Goal: Task Accomplishment & Management: Complete application form

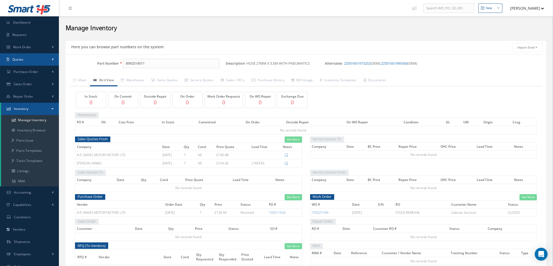
click at [25, 59] on link "Quotes" at bounding box center [29, 59] width 59 height 12
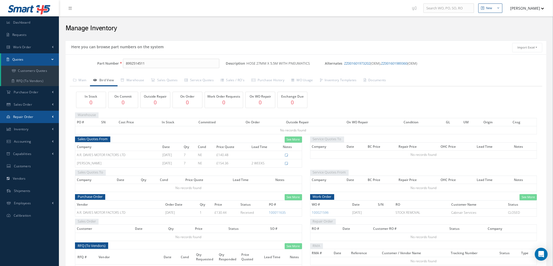
click at [25, 115] on span "Repair Order" at bounding box center [23, 116] width 20 height 5
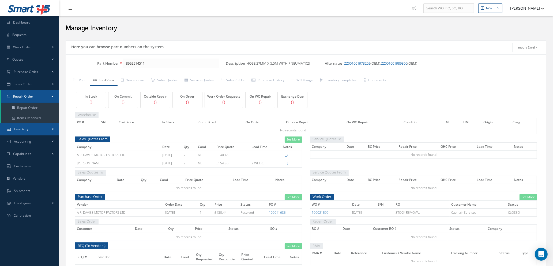
click at [33, 130] on link "Inventory" at bounding box center [29, 129] width 59 height 12
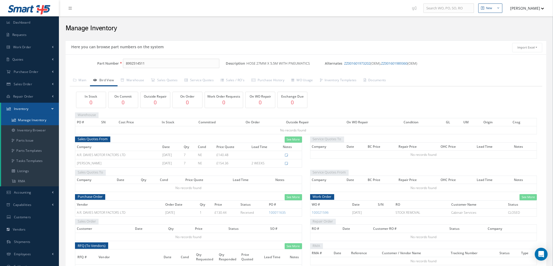
click at [33, 122] on link "Manage Inventory" at bounding box center [30, 120] width 58 height 10
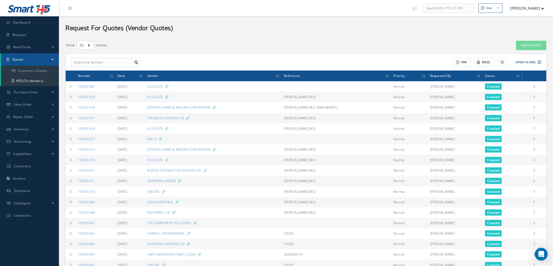
select select "25"
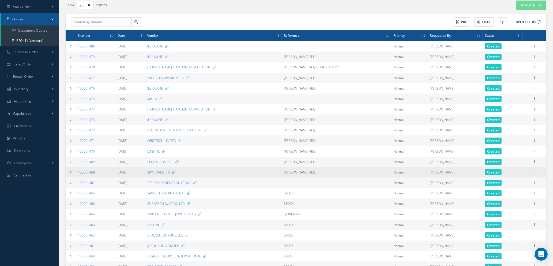
scroll to position [118, 0]
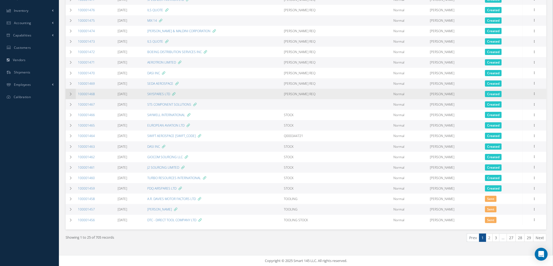
click at [71, 95] on icon at bounding box center [71, 93] width 4 height 3
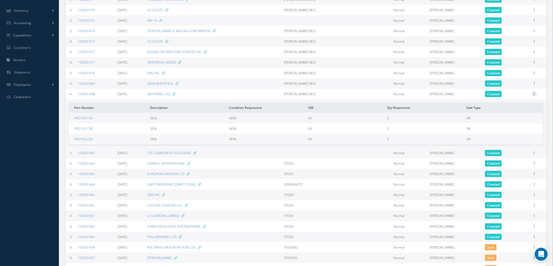
click at [535, 92] on icon at bounding box center [534, 93] width 5 height 4
click at [519, 102] on link "Edit" at bounding box center [510, 104] width 42 height 7
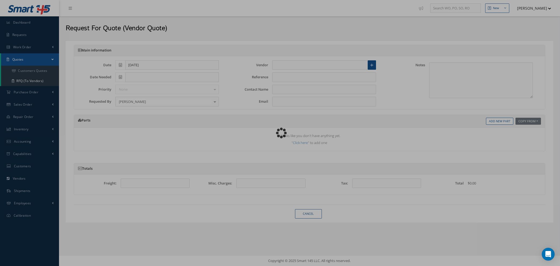
type input "SKYSPARES LTD"
type input "DARYL REQ"
type input "LUCY SQUIRE"
type input "lucy@skyspares.aero"
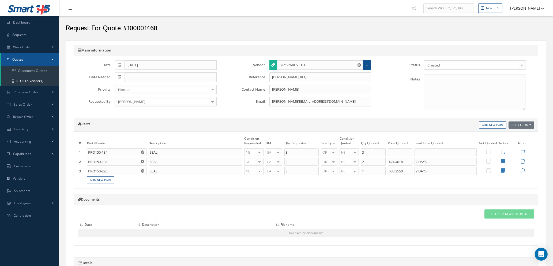
type input "£24.4018"
type input "£33.255"
click at [398, 152] on input "text" at bounding box center [400, 152] width 25 height 8
type input "£11.09"
click at [426, 152] on input "text" at bounding box center [446, 152] width 62 height 8
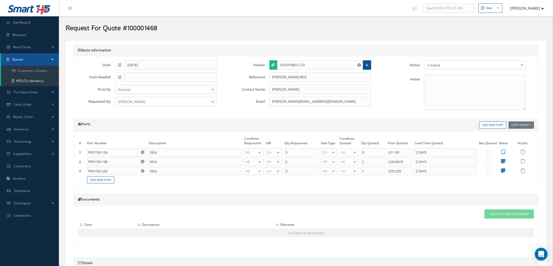
type input "2 DAYS"
click at [504, 152] on icon at bounding box center [503, 151] width 4 height 5
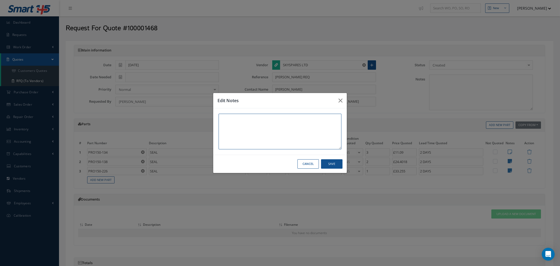
click at [293, 119] on textarea at bounding box center [279, 132] width 123 height 36
type textarea "SUPPLIER C OF C ONLY"
click at [335, 165] on button "Save" at bounding box center [331, 163] width 21 height 9
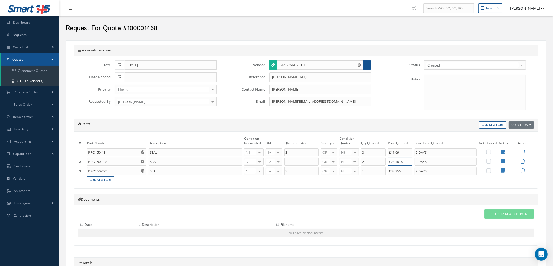
click at [407, 162] on input "£24.4018" at bounding box center [400, 162] width 25 height 8
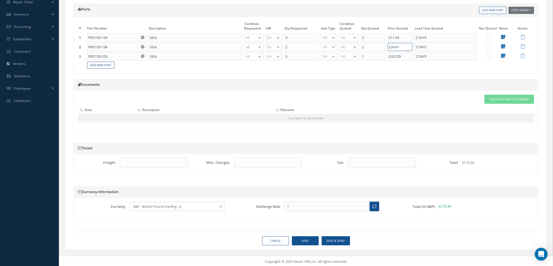
scroll to position [116, 0]
type input "£24.41"
click at [302, 240] on button "Save" at bounding box center [305, 239] width 27 height 9
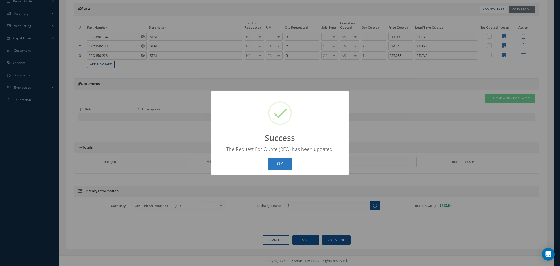
click at [272, 162] on button "OK" at bounding box center [280, 164] width 24 height 13
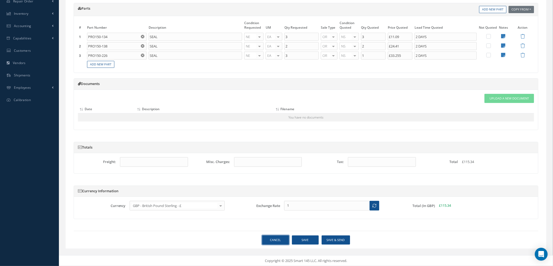
click at [277, 237] on link "Cancel" at bounding box center [275, 239] width 27 height 9
select select "25"
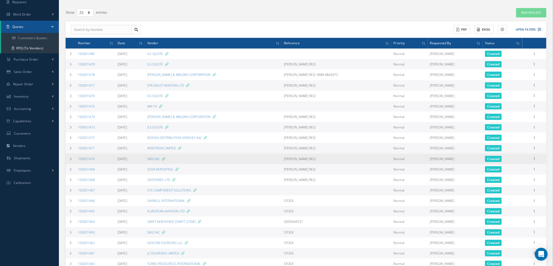
scroll to position [80, 0]
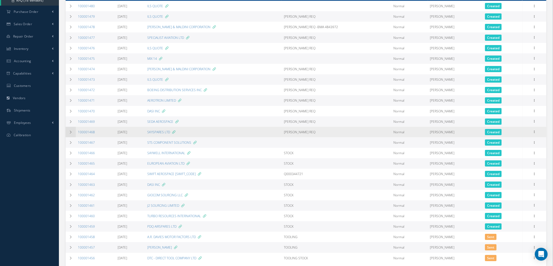
click at [70, 131] on icon at bounding box center [71, 132] width 4 height 3
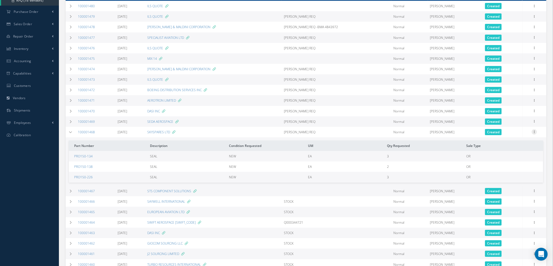
click at [534, 131] on icon at bounding box center [534, 131] width 5 height 4
click at [517, 144] on link "Edit" at bounding box center [510, 142] width 42 height 7
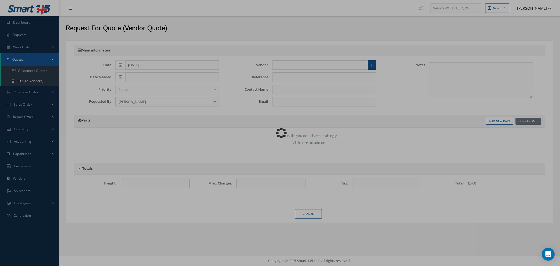
type input "SKYSPARES LTD"
type input "[PERSON_NAME] REQ"
type input "LUCY SQUIRE"
type input "lucy@skyspares.aero"
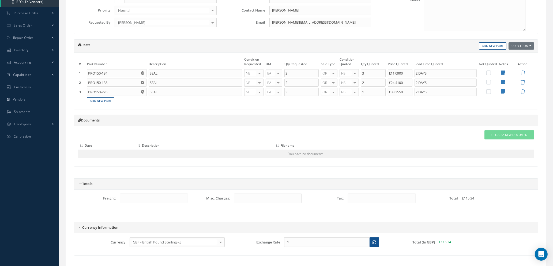
scroll to position [80, 0]
click at [503, 80] on icon at bounding box center [503, 80] width 4 height 5
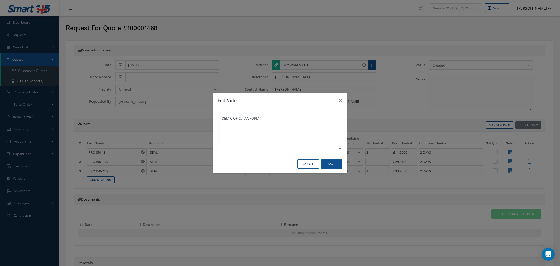
drag, startPoint x: 265, startPoint y: 119, endPoint x: 195, endPoint y: 119, distance: 70.2
click at [195, 119] on div "Edit Notes OEM C OF C / JAA FORM 1 Cancel Save" at bounding box center [280, 133] width 560 height 266
type textarea "BAE C OF C"
click at [328, 163] on button "Save" at bounding box center [331, 163] width 21 height 9
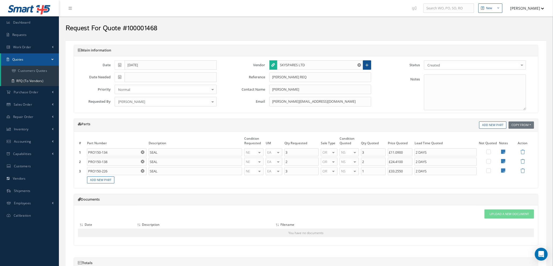
scroll to position [116, 0]
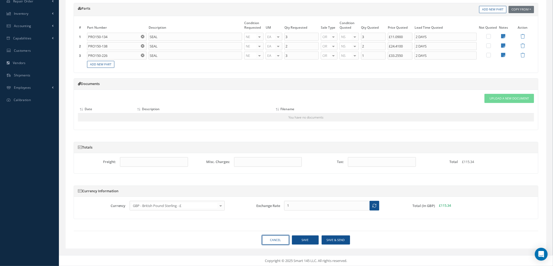
drag, startPoint x: 269, startPoint y: 239, endPoint x: 289, endPoint y: 228, distance: 23.3
click at [269, 239] on link "Cancel" at bounding box center [275, 239] width 27 height 9
select select "25"
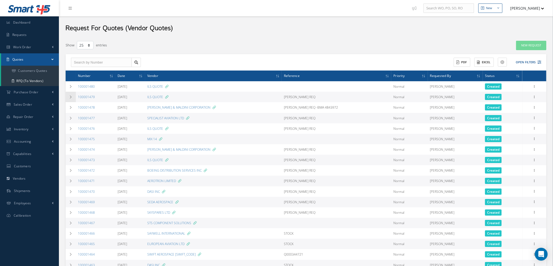
click at [70, 95] on td at bounding box center [71, 97] width 10 height 10
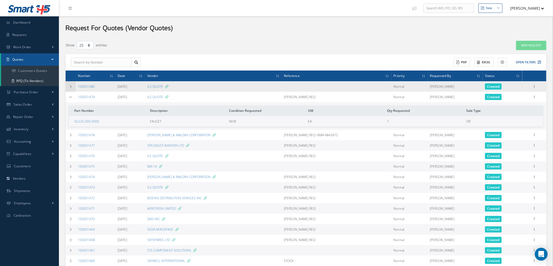
click at [70, 87] on icon at bounding box center [71, 86] width 4 height 3
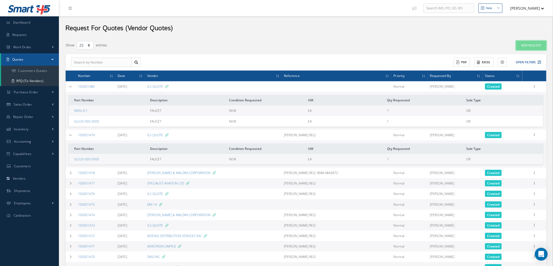
click at [532, 46] on link "New Request" at bounding box center [531, 45] width 30 height 9
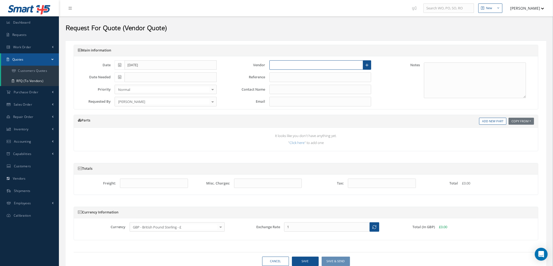
click at [301, 66] on input "text" at bounding box center [317, 65] width 94 height 10
type input "I"
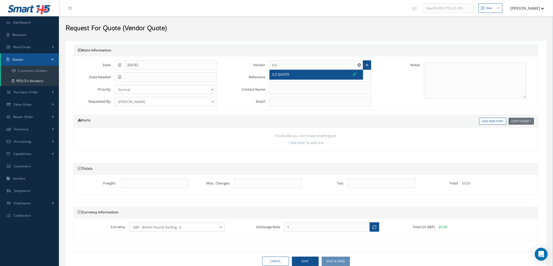
click at [302, 76] on div "ILS QUOTE" at bounding box center [315, 74] width 84 height 5
type input "ILS QUOTE"
type input "1.3473"
click at [302, 76] on input "text" at bounding box center [321, 77] width 102 height 10
type input "Q"
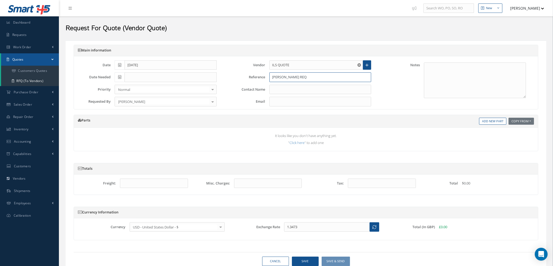
type input "DARYL REQ"
click at [297, 90] on input "text" at bounding box center [321, 90] width 102 height 10
click at [430, 70] on textarea at bounding box center [475, 80] width 102 height 36
type textarea "INITIAL AVIATION"
click at [493, 122] on link "Add New Part" at bounding box center [492, 121] width 27 height 7
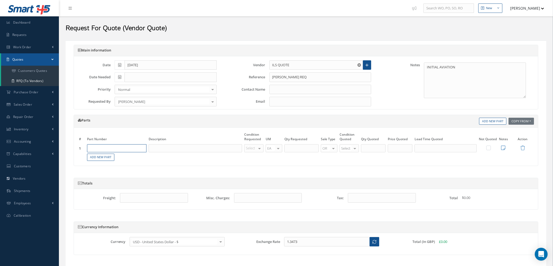
click at [141, 150] on input "text" at bounding box center [116, 148] width 59 height 8
type input "GAB10D4-7"
click at [129, 164] on span "BUSHING" at bounding box center [126, 166] width 14 height 5
type input "BUSHING"
type input "NE"
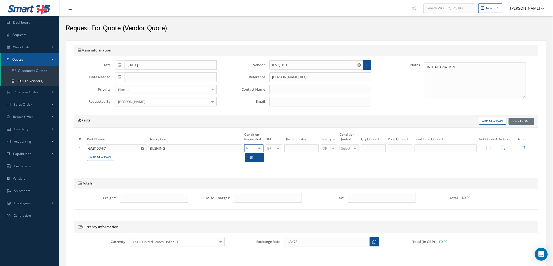
click at [254, 161] on span "NE" at bounding box center [254, 157] width 19 height 9
click at [292, 149] on input "text" at bounding box center [302, 148] width 34 height 8
type input "3"
click at [356, 149] on div at bounding box center [355, 148] width 8 height 8
type input "NE"
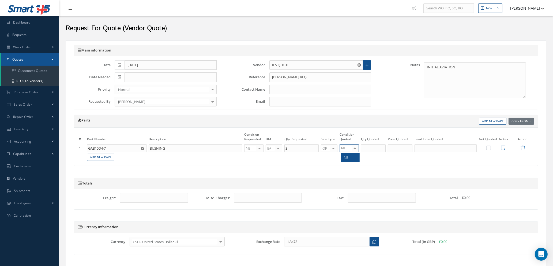
click at [352, 156] on span "NE" at bounding box center [350, 157] width 19 height 9
type input "3"
click at [371, 148] on input "3" at bounding box center [373, 148] width 25 height 8
type input "1"
click at [408, 150] on input "text" at bounding box center [400, 148] width 25 height 8
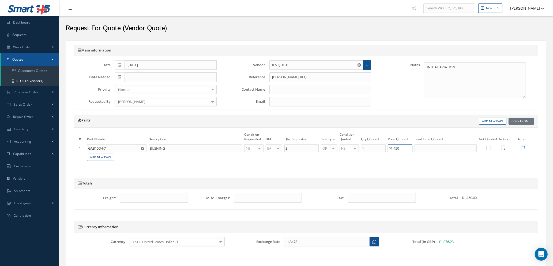
type input "$1,450"
click at [428, 148] on input "text" at bounding box center [446, 148] width 62 height 8
type input "5 DAYS"
click at [503, 148] on icon at bounding box center [503, 147] width 4 height 5
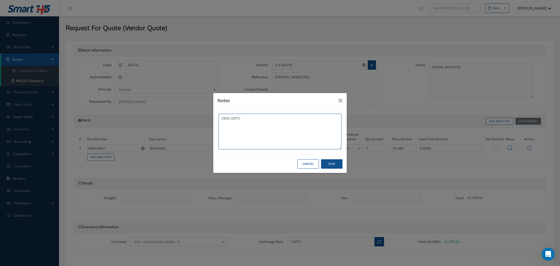
type textarea "OEM CERTS"
click at [329, 165] on button "Save" at bounding box center [331, 163] width 21 height 9
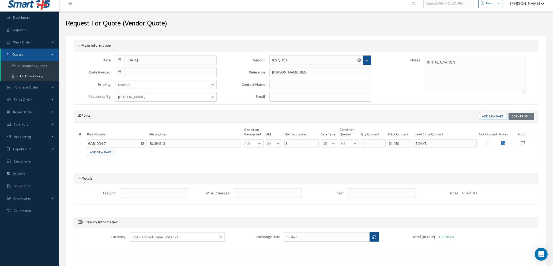
scroll to position [36, 0]
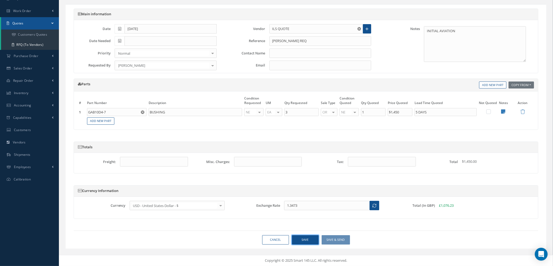
click at [296, 239] on button "Save" at bounding box center [305, 239] width 27 height 9
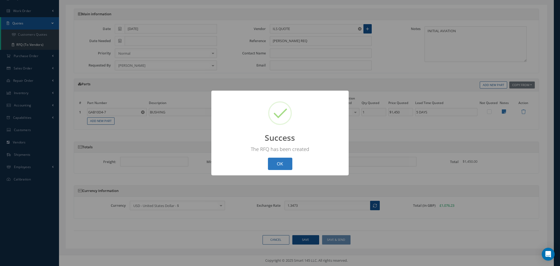
click at [279, 160] on button "OK" at bounding box center [280, 164] width 24 height 13
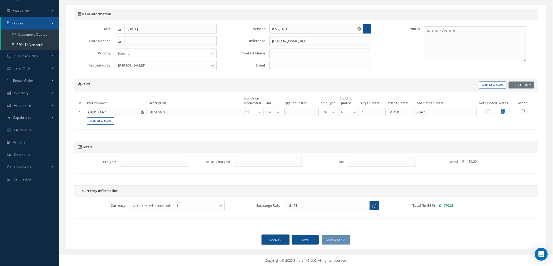
click at [272, 240] on link "Cancel" at bounding box center [275, 239] width 27 height 9
select select "25"
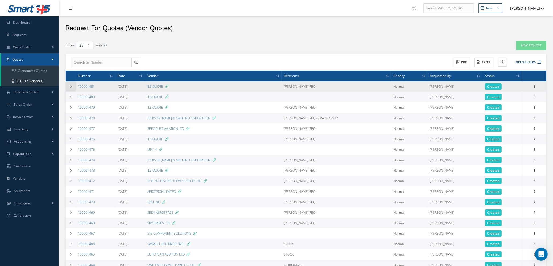
click at [72, 85] on icon at bounding box center [71, 86] width 4 height 3
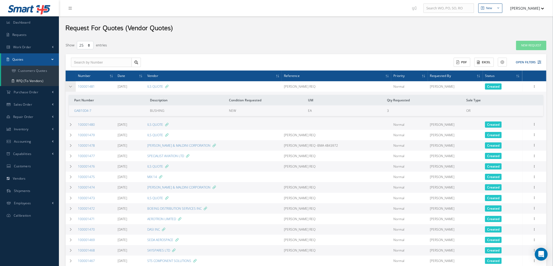
click at [70, 87] on icon at bounding box center [71, 86] width 4 height 3
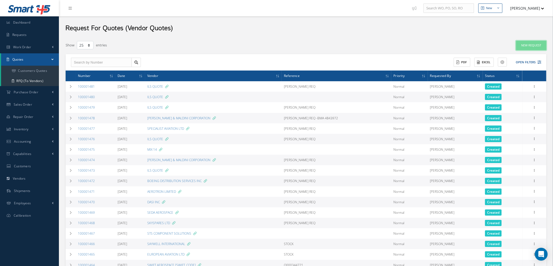
click at [530, 46] on link "New Request" at bounding box center [531, 45] width 30 height 9
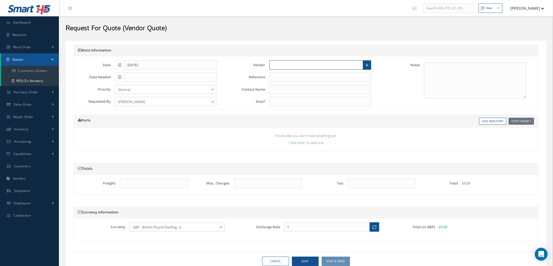
click at [309, 65] on input "text" at bounding box center [317, 65] width 94 height 10
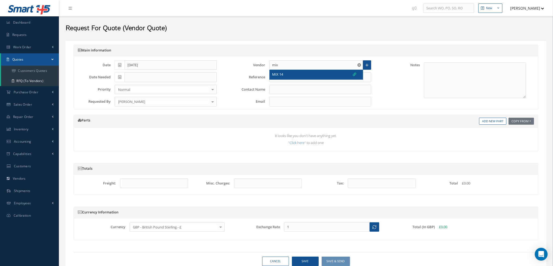
click at [301, 75] on div "MIX 14" at bounding box center [315, 74] width 84 height 5
type input "MIX 14"
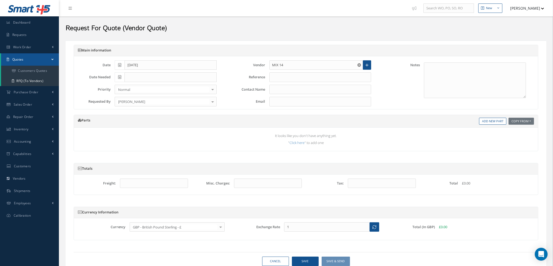
type input "GARY TOWNLEY"
type input "Gary@Mix14.co.uk"
click at [282, 74] on input "text" at bounding box center [321, 77] width 102 height 10
click at [486, 122] on link "Add New Part" at bounding box center [492, 121] width 27 height 7
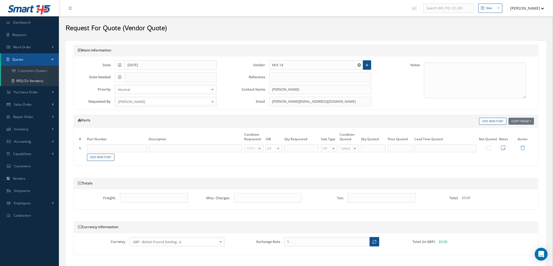
click at [130, 148] on input "text" at bounding box center [116, 148] width 59 height 8
type input "1368A020009"
click at [129, 169] on div "1368A020009 FIBREGLASS" at bounding box center [116, 166] width 59 height 9
type input "FIBREGLASS"
click at [254, 146] on div "Select" at bounding box center [253, 148] width 19 height 8
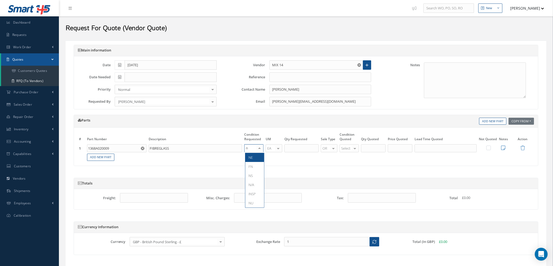
type input "ne"
click at [255, 159] on span "NE" at bounding box center [254, 157] width 19 height 9
click at [297, 150] on input "text" at bounding box center [302, 148] width 34 height 8
type input "1"
click at [349, 205] on span "NE" at bounding box center [350, 202] width 19 height 9
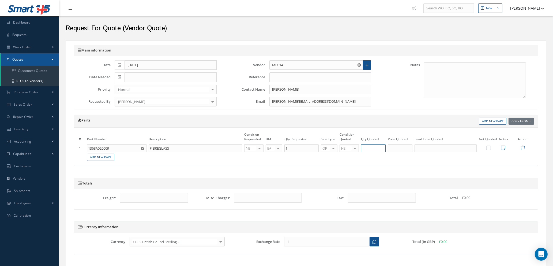
type input "1"
click at [372, 146] on input "1" at bounding box center [373, 148] width 25 height 8
click at [401, 148] on input "text" at bounding box center [400, 148] width 25 height 8
type input "£1,000"
click at [422, 150] on input "text" at bounding box center [446, 148] width 62 height 8
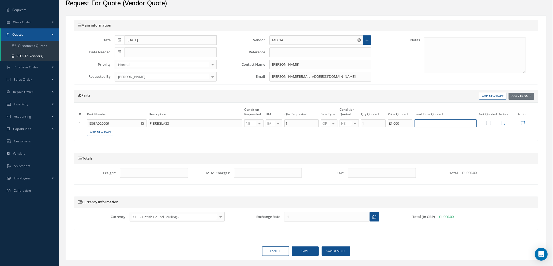
scroll to position [36, 0]
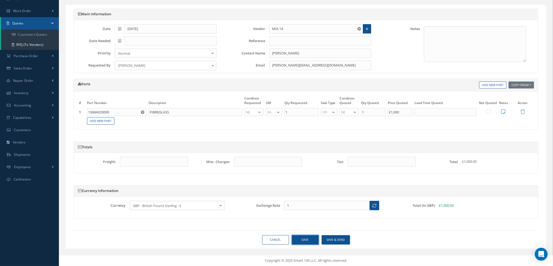
click at [303, 240] on button "Save" at bounding box center [305, 239] width 27 height 9
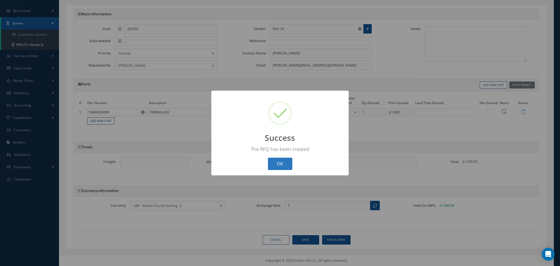
click at [277, 163] on button "OK" at bounding box center [280, 164] width 24 height 13
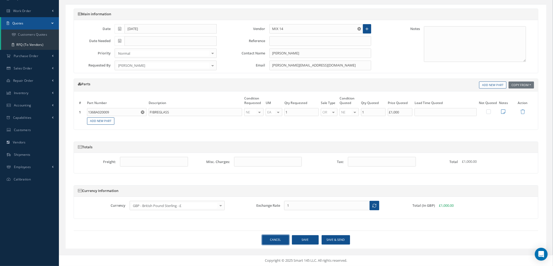
click at [274, 238] on link "Cancel" at bounding box center [275, 239] width 27 height 9
select select "25"
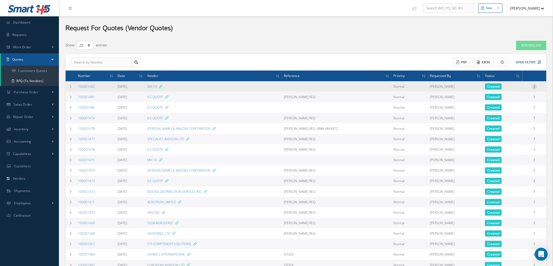
click at [535, 86] on icon at bounding box center [534, 86] width 5 height 4
click at [508, 112] on link "Create Purchase Order" at bounding box center [510, 112] width 42 height 11
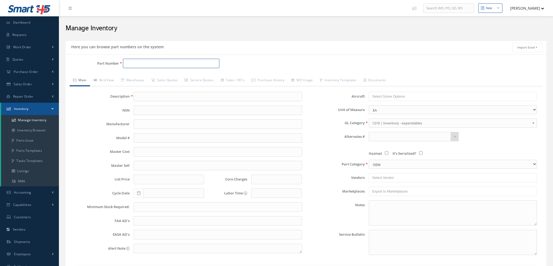
click at [139, 64] on input "Part Number" at bounding box center [171, 64] width 96 height 10
click at [163, 75] on span "GLS25-005-0000" at bounding box center [149, 78] width 48 height 6
type input "GLS25-005-0000"
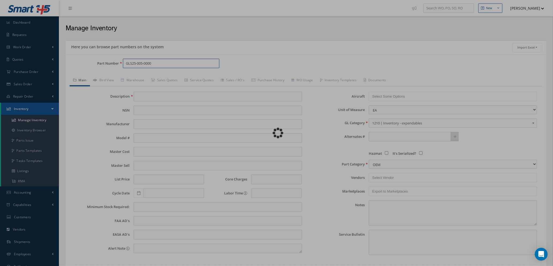
type input "FAUCET"
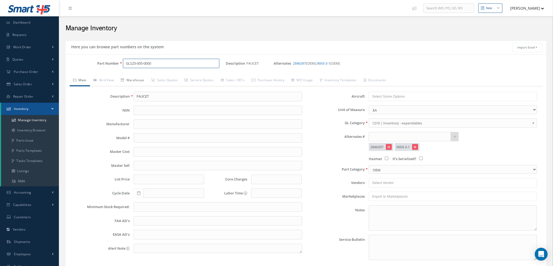
type input "GLS25-005-0000"
click at [137, 79] on link "Warehouse" at bounding box center [133, 80] width 30 height 11
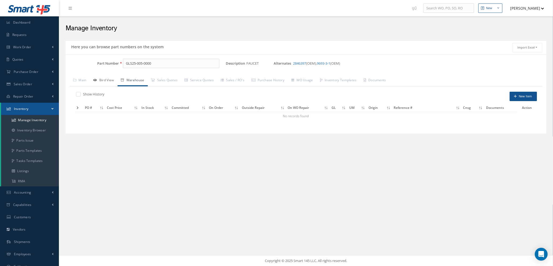
click at [107, 82] on link "Bird View" at bounding box center [104, 80] width 28 height 11
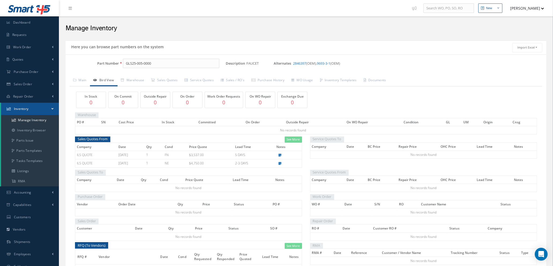
scroll to position [60, 0]
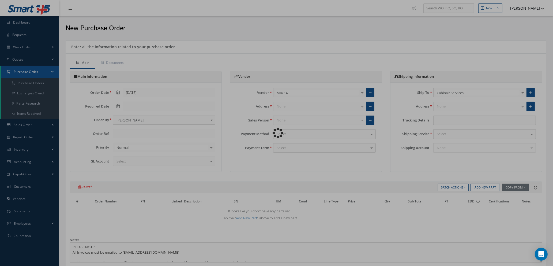
type input "£0"
select select "1"
select select "5"
select select "7"
select select "1"
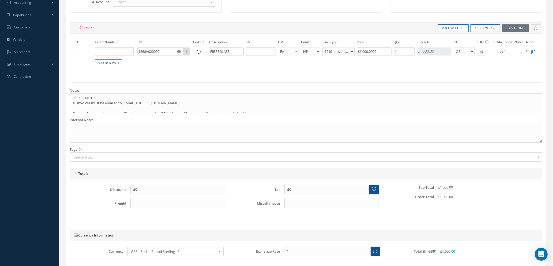
scroll to position [161, 0]
click at [378, 188] on span at bounding box center [375, 188] width 10 height 10
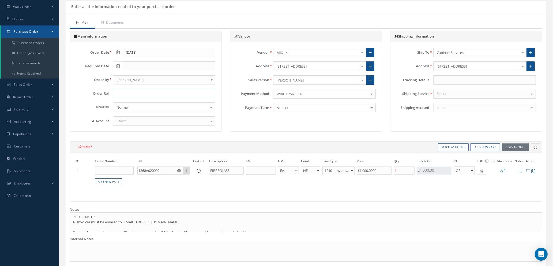
click at [125, 93] on input "text" at bounding box center [164, 94] width 103 height 10
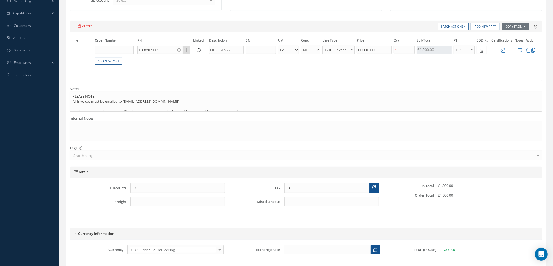
scroll to position [206, 0]
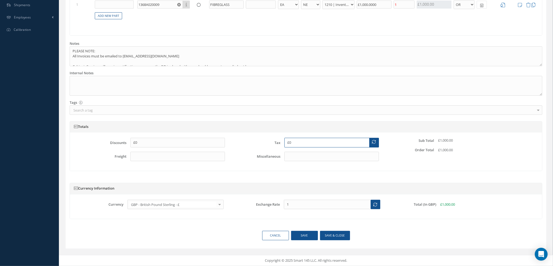
drag, startPoint x: 309, startPoint y: 144, endPoint x: 180, endPoint y: 128, distance: 129.5
click at [177, 134] on div "Discounts £0 Freight Tax £0 Miscellaneous Sub Total £1,000.00 Order Total £1,00…" at bounding box center [306, 151] width 472 height 38
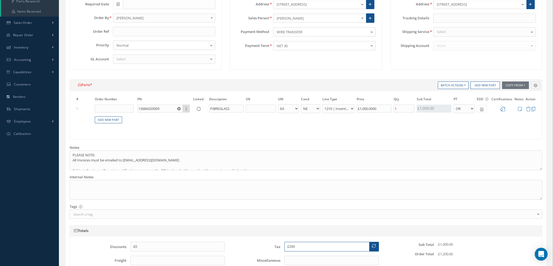
scroll to position [45, 0]
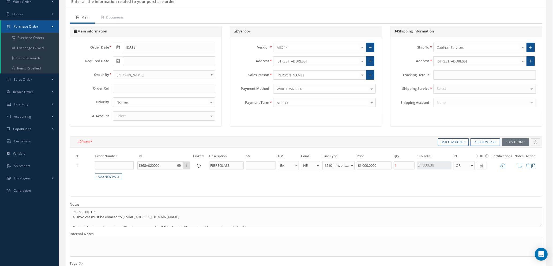
type input "£200"
drag, startPoint x: 125, startPoint y: 87, endPoint x: 125, endPoint y: 85, distance: 2.8
click at [125, 87] on input "text" at bounding box center [164, 89] width 103 height 10
type input "STOCK"
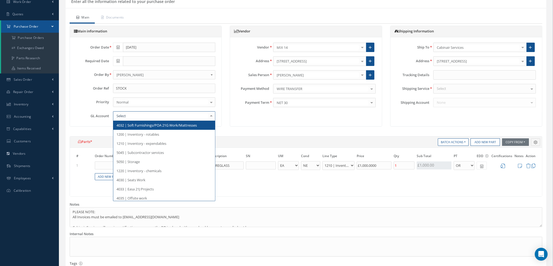
click at [144, 118] on div at bounding box center [164, 116] width 103 height 10
type input "500"
click at [142, 127] on span "5000 | Inventory- Purchases Consumables etc" at bounding box center [153, 125] width 73 height 5
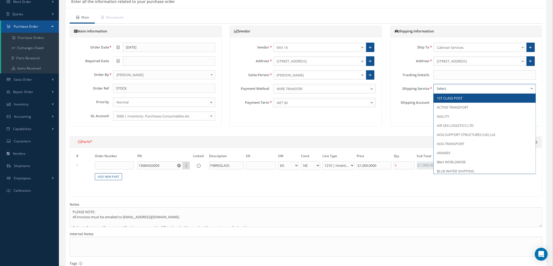
click at [459, 89] on div at bounding box center [485, 89] width 103 height 10
type input "6"
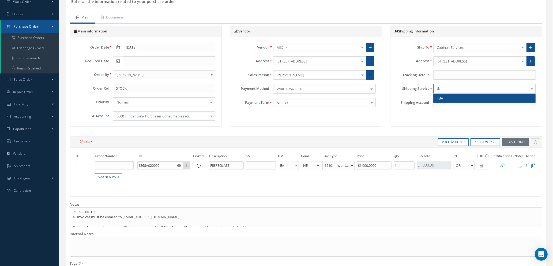
type input "tba"
click at [450, 99] on span "TBA" at bounding box center [485, 98] width 102 height 9
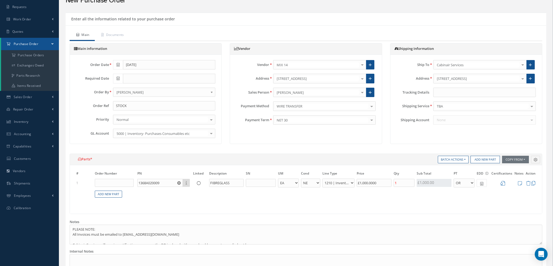
scroll to position [40, 0]
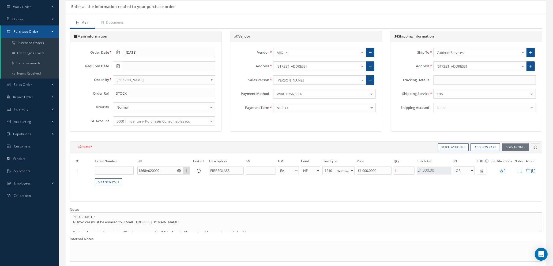
click at [504, 170] on icon at bounding box center [503, 171] width 5 height 5
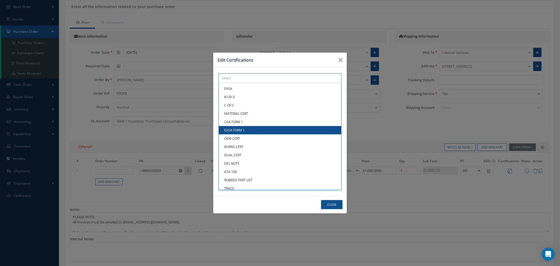
click at [248, 83] on div "× Loading... EASA 8130-3 C OF C MATERIAL CERT CAA FORM 1 EASA FORM 1 OEM CERT B…" at bounding box center [279, 78] width 123 height 10
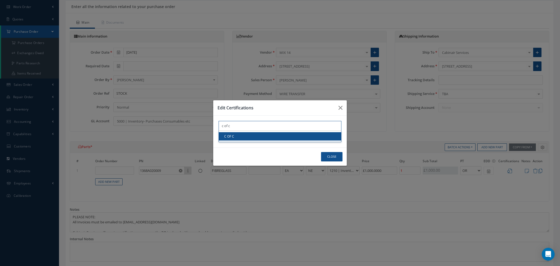
type input "c of c"
click at [245, 138] on link "C OF C" at bounding box center [280, 136] width 122 height 8
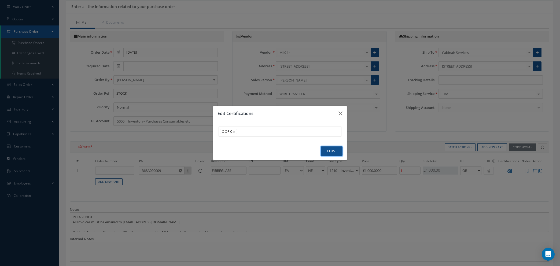
click at [334, 151] on button "Close" at bounding box center [331, 150] width 21 height 9
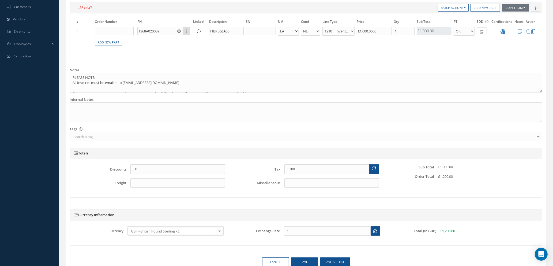
scroll to position [206, 0]
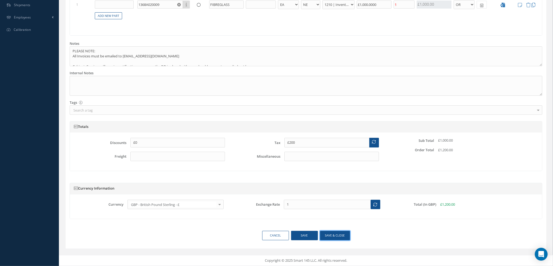
click at [331, 236] on button "Save & close" at bounding box center [335, 235] width 30 height 9
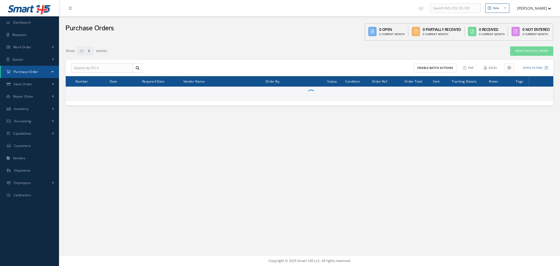
select select "25"
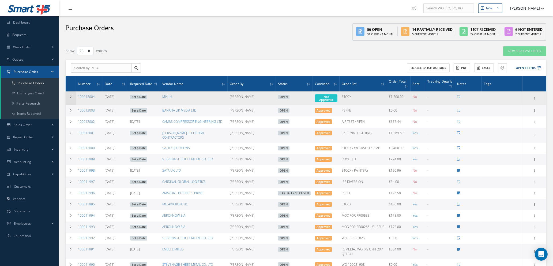
click at [70, 96] on icon at bounding box center [71, 96] width 4 height 3
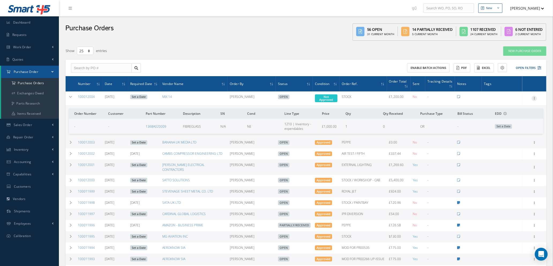
click at [534, 96] on icon at bounding box center [534, 98] width 5 height 4
click at [511, 102] on link "Enter/Update" at bounding box center [510, 101] width 42 height 7
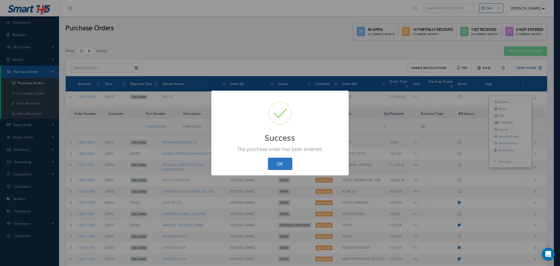
click at [276, 163] on button "OK" at bounding box center [280, 164] width 24 height 13
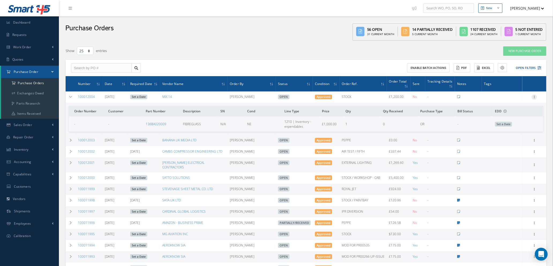
click at [535, 96] on icon at bounding box center [534, 96] width 5 height 4
click at [509, 136] on link "Send By Email" at bounding box center [510, 135] width 42 height 7
type input "Reports from Purchase Order #100012004"
type textarea "Hiya, Please find Attached, our Purchase Order #100012004. If you have any ques…"
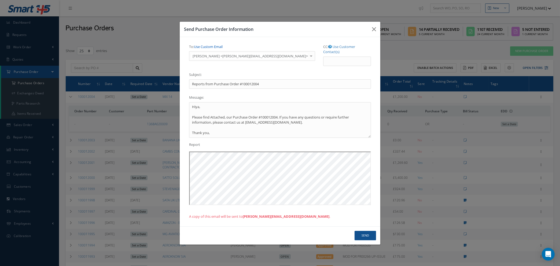
click at [206, 49] on link "Use Custom Email" at bounding box center [208, 46] width 29 height 5
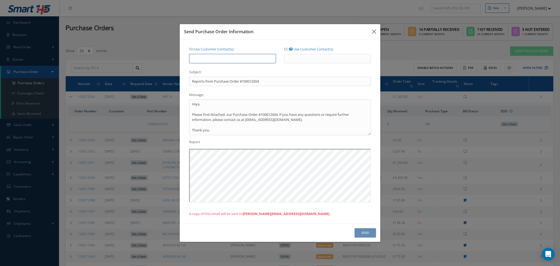
click at [208, 58] on input "To: Use Customer Contact(s)" at bounding box center [232, 59] width 87 height 10
type input "natasha@cab.aero"
click at [363, 232] on button "Send" at bounding box center [364, 232] width 21 height 9
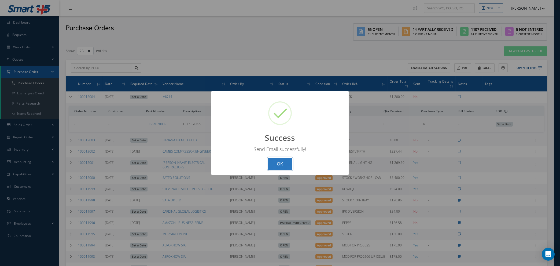
click at [279, 166] on button "OK" at bounding box center [280, 164] width 24 height 13
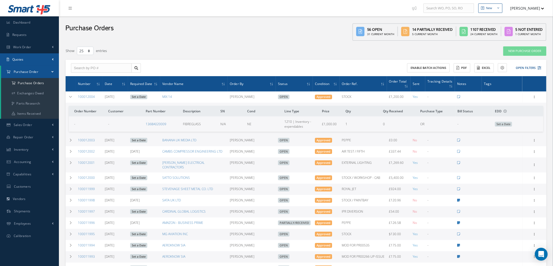
click at [40, 61] on link "Quotes" at bounding box center [29, 59] width 59 height 12
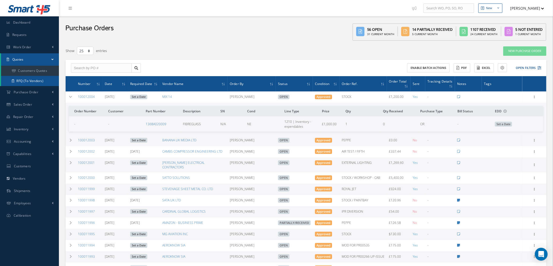
click at [35, 79] on link "RFQ (To Vendors)" at bounding box center [30, 81] width 58 height 10
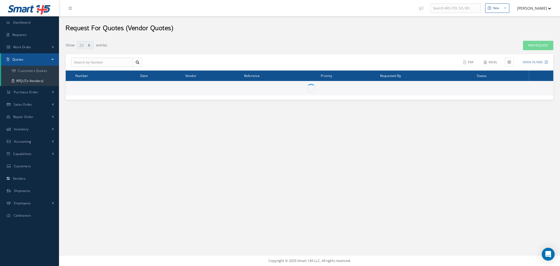
select select "25"
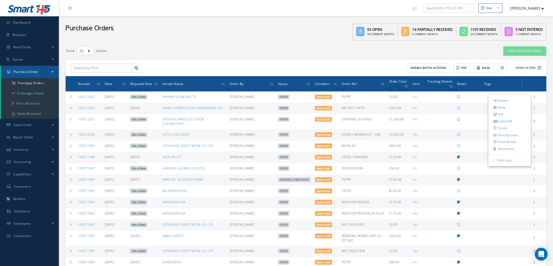
select select "25"
click at [69, 133] on icon at bounding box center [71, 134] width 4 height 3
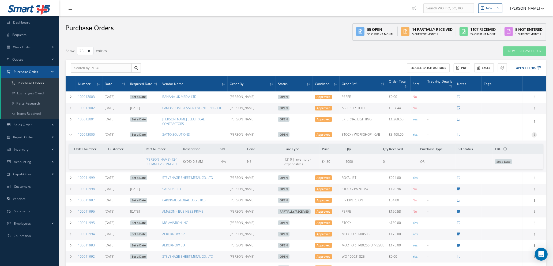
click at [534, 132] on icon at bounding box center [534, 134] width 5 height 4
click at [510, 148] on link "Edit" at bounding box center [510, 151] width 42 height 7
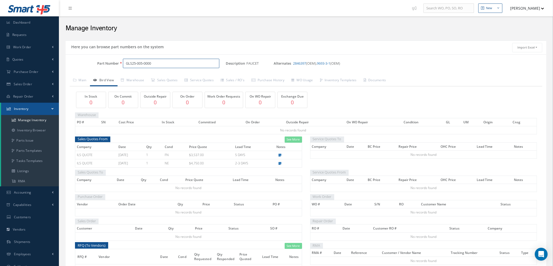
drag, startPoint x: 158, startPoint y: 2, endPoint x: 76, endPoint y: -1, distance: 81.5
click at [76, 0] on html "Smart 145 Dashboard Requests Work Order Work Order Work Order Quotes" at bounding box center [276, 133] width 553 height 266
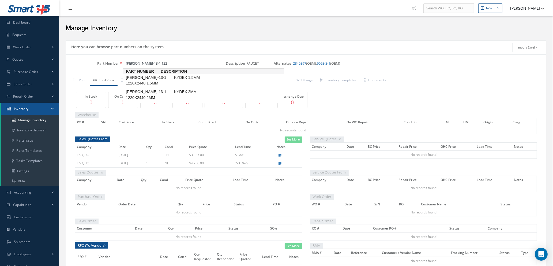
click at [141, 79] on span "[PERSON_NAME]-13-1 1220X2440 1.5MM" at bounding box center [149, 81] width 48 height 12
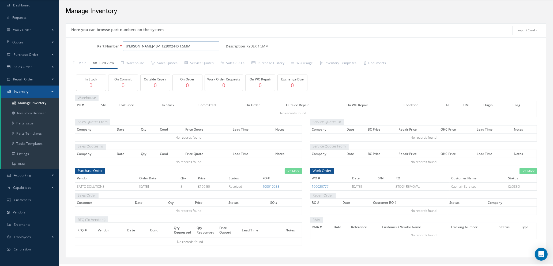
scroll to position [26, 0]
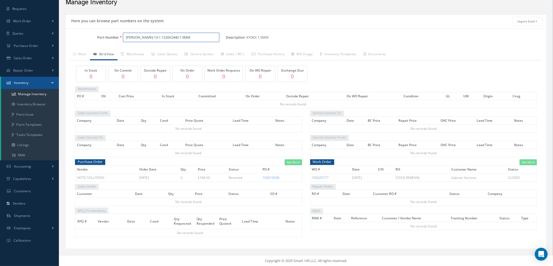
type input "[PERSON_NAME]-13-1 1220X2440 1.5MM"
click at [34, 91] on link "Manage Inventory" at bounding box center [30, 94] width 58 height 10
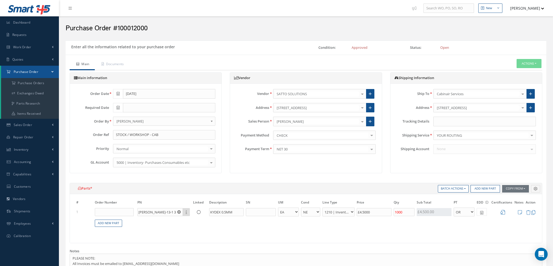
select select "1"
select select "5"
select select "7"
select select "1"
click at [109, 220] on link "Add New Part" at bounding box center [108, 222] width 27 height 7
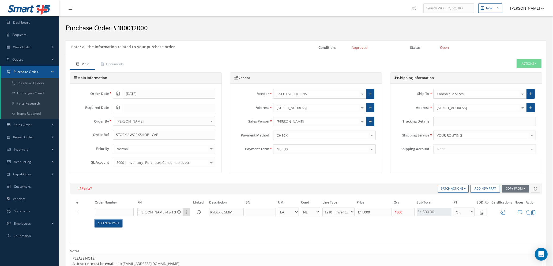
select select "1"
select select "5"
select select "88"
select select "1"
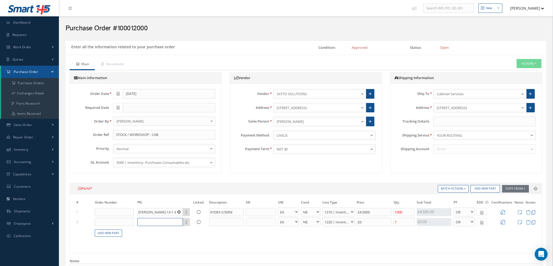
click at [149, 218] on input "text" at bounding box center [160, 222] width 46 height 8
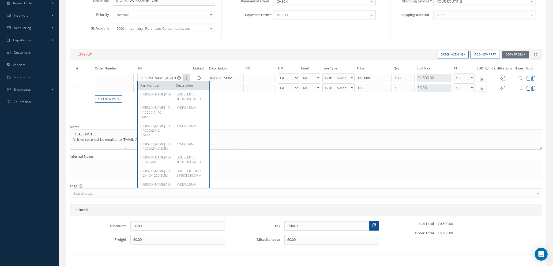
scroll to position [161, 0]
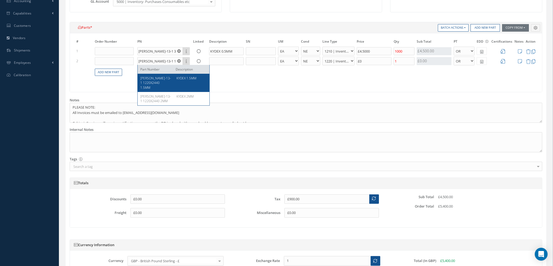
click at [153, 78] on span "DOUB-13-1 1220X2440 1.5MM" at bounding box center [155, 83] width 31 height 14
type input "DOUB-13-1 1220X2440 1.5MM"
type input "KYDEX 1.5MM"
select select "110"
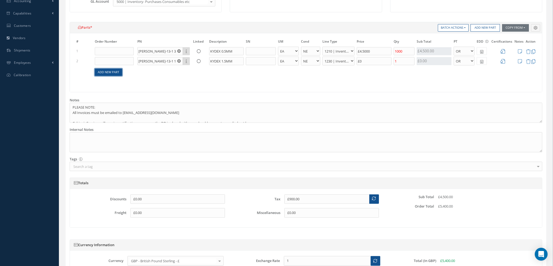
click at [112, 73] on link "Add New Part" at bounding box center [108, 72] width 27 height 7
select select "1"
select select "5"
select select "88"
select select "1"
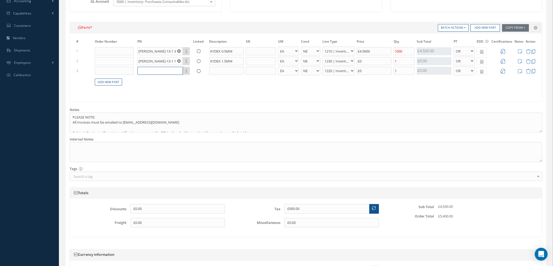
click at [152, 73] on input "text" at bounding box center [160, 71] width 46 height 8
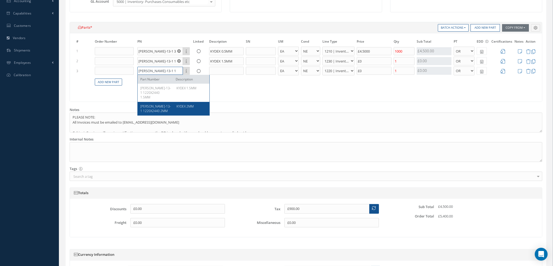
type input "doub-13-1 1220"
click at [156, 109] on span "DOUB-13-1 1220X2440 2MM" at bounding box center [155, 108] width 31 height 9
type input "£944.8"
type input "DOUB-13-1 1220X2440 2MM"
type input "KYDEX 2MM"
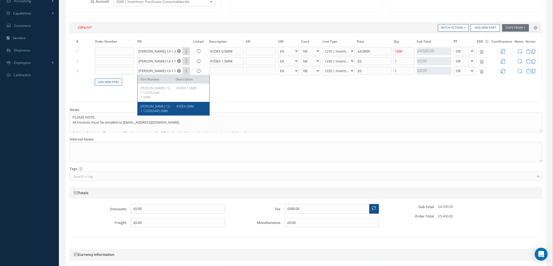
select select "7"
type input "£224"
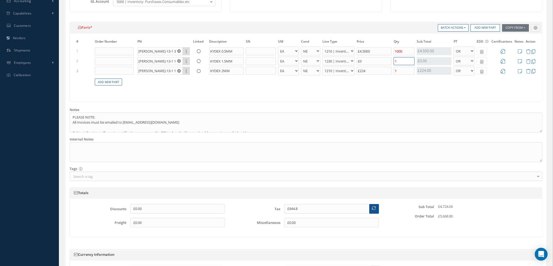
click at [399, 61] on input "1" at bounding box center [404, 61] width 21 height 8
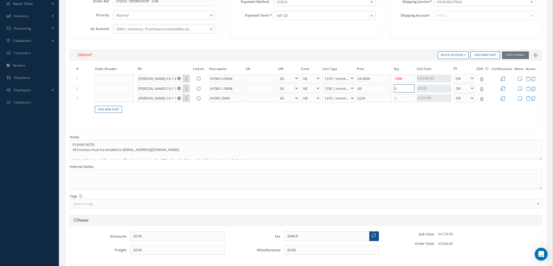
scroll to position [121, 0]
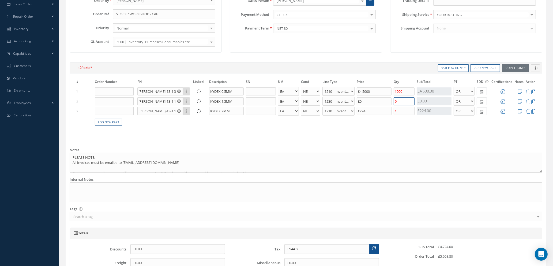
type input "9"
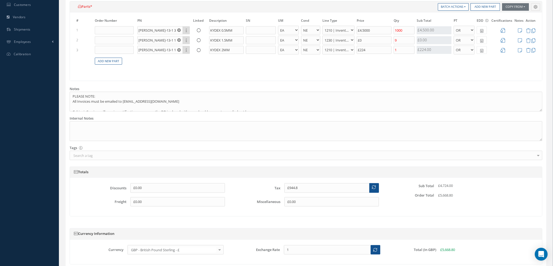
scroll to position [227, 0]
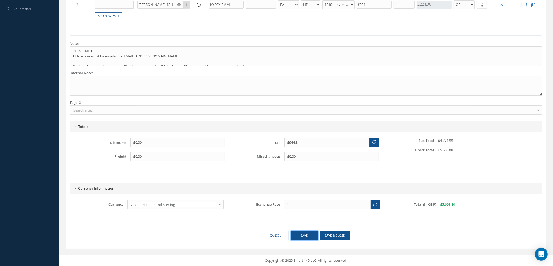
click at [302, 234] on button "Save" at bounding box center [304, 235] width 27 height 9
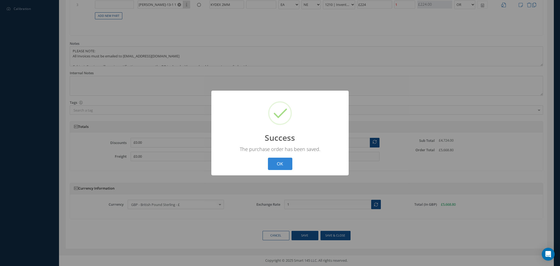
select select "1"
select select "5"
select select "110"
select select "1"
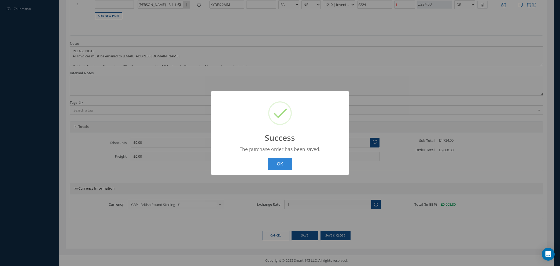
select select "5"
select select "7"
select select "1"
click at [276, 165] on button "OK" at bounding box center [280, 164] width 24 height 13
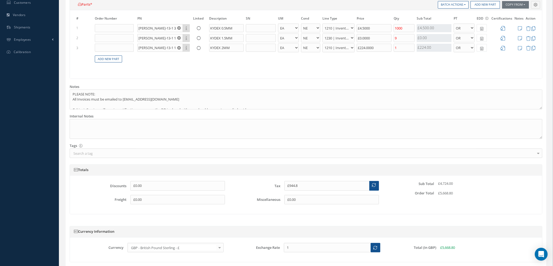
scroll to position [147, 0]
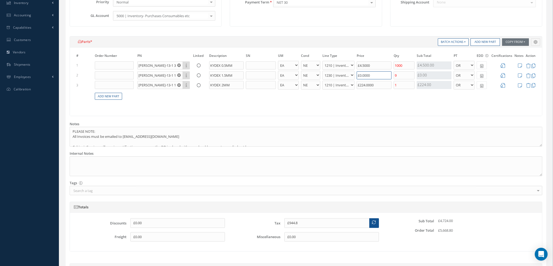
drag, startPoint x: 378, startPoint y: 76, endPoint x: 330, endPoint y: 69, distance: 47.7
click at [330, 69] on tbody "1 DOUB-13-1 300MM X 250MM 20T Part Number Description KYDEX 0.5MM - BAG BX CA R…" at bounding box center [306, 83] width 462 height 46
click at [400, 85] on input "1" at bounding box center [404, 85] width 21 height 8
type input "£900"
type input "£1,213.6"
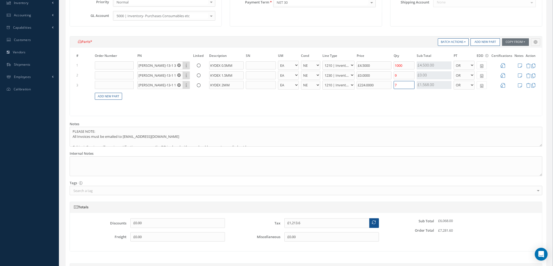
type input "7"
drag, startPoint x: 375, startPoint y: 77, endPoint x: 349, endPoint y: 99, distance: 33.6
click at [344, 75] on tr "2 DOUB-13-1 1220X2440 1.5MM Part Number Description KYDEX 1.5MM - BAG BX CA RL …" at bounding box center [306, 75] width 462 height 10
type input "£1,215.4"
type input "£1"
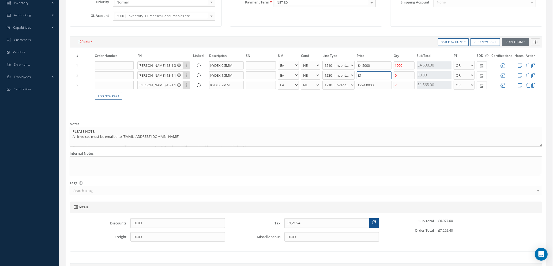
type input "£1,233.4"
type input "£11"
type input "£1,413.4"
type input "£111"
type input "£1,233.4"
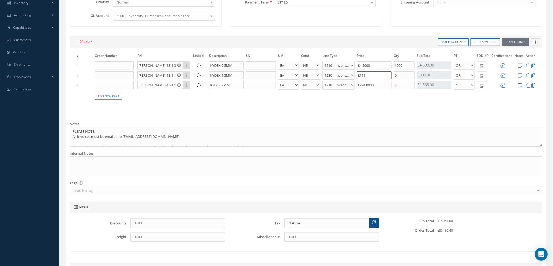
type input "£11"
type input "£1,215.4"
type input "£1"
type input "£1,213.6"
type input "£1,229.8"
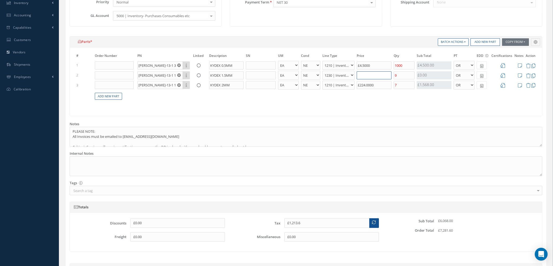
type input "£9"
type input "£1,386.4"
type input "£96."
type input "£1,387.84"
type input "£96.8"
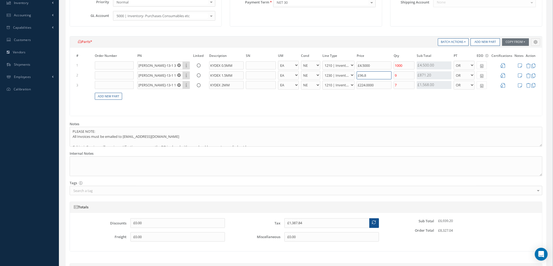
type input "£1,387.86"
type input "£96.81"
click at [531, 38] on button "Button group with nested dropdown" at bounding box center [535, 42] width 9 height 8
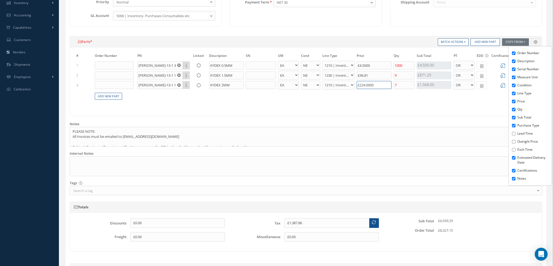
drag, startPoint x: 376, startPoint y: 84, endPoint x: 326, endPoint y: 84, distance: 50.6
click at [327, 83] on tr "3 DOUB-13-1 1220X2440 2MM Part Number Description KYDEX 2MM - BAG BX CA RL EA F…" at bounding box center [306, 85] width 462 height 10
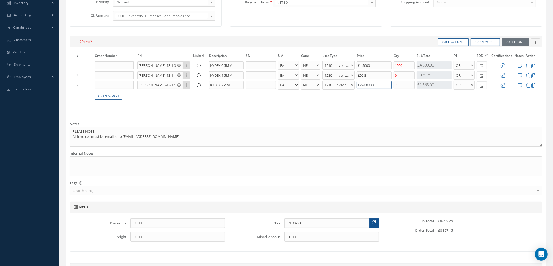
type input "£1,075.66"
type input "£1"
type input "£1,089.66"
type input "£11"
type input "£1,229.66"
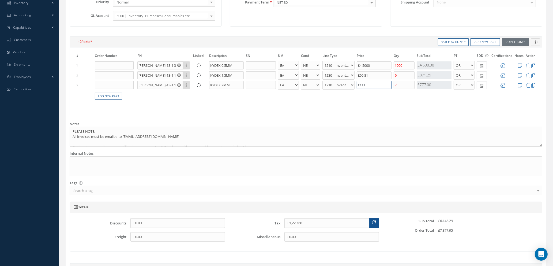
type input "£111."
type input "£1,230.5"
type input "£111.6"
type input "£1,230.61"
type input "£111.68"
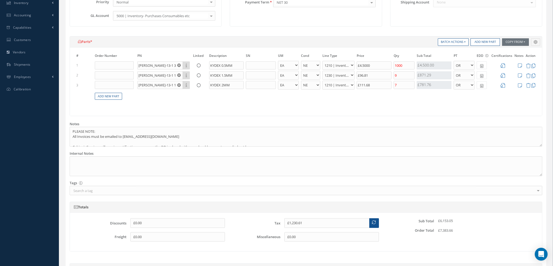
click at [359, 148] on div "Main information Order Date 09/11/2025 Required Date Order By - - Abdelouahab S…" at bounding box center [306, 119] width 473 height 386
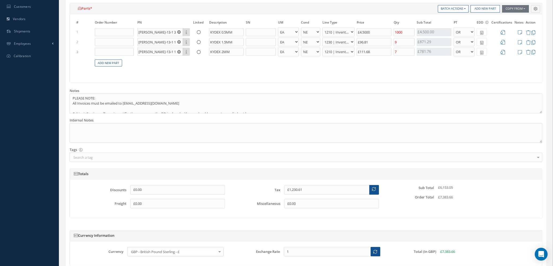
scroll to position [227, 0]
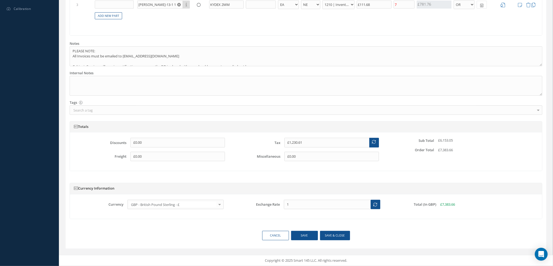
click at [375, 142] on icon at bounding box center [374, 142] width 4 height 4
click at [327, 234] on button "Save & close" at bounding box center [335, 235] width 30 height 9
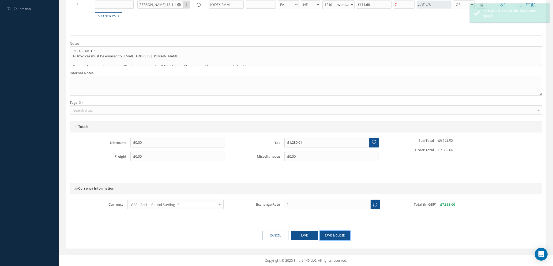
type input "[DATE]"
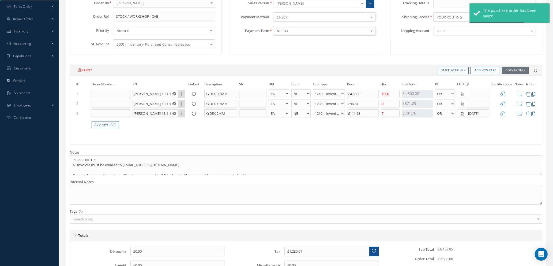
scroll to position [106, 0]
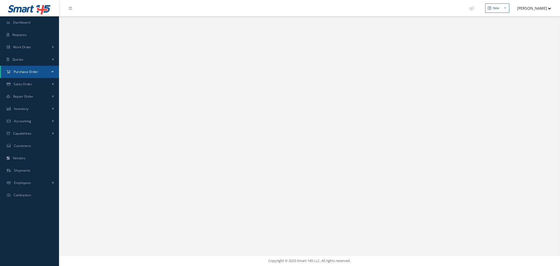
select select "25"
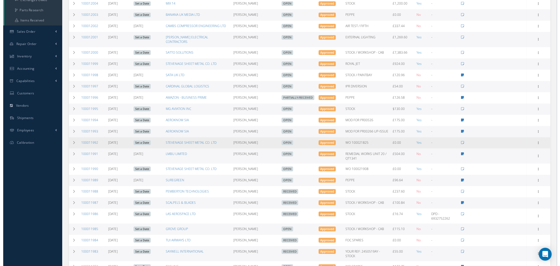
scroll to position [80, 0]
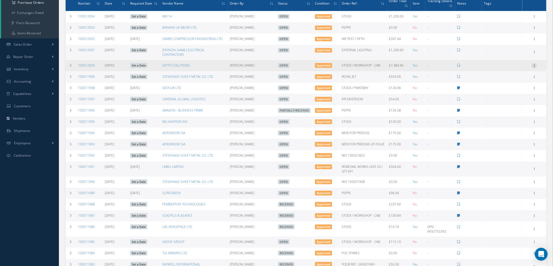
click at [535, 63] on icon at bounding box center [534, 65] width 5 height 4
click at [508, 100] on link "Send By Email" at bounding box center [510, 103] width 42 height 7
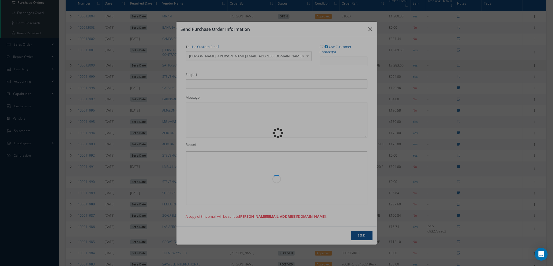
type input "Reports from Purchase Order #100012000"
type textarea "Hiya, Please find Attached, our Purchase Order #100012000. If you have any ques…"
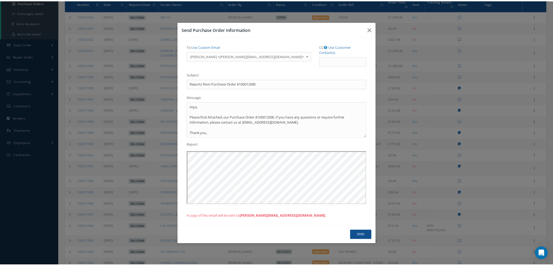
scroll to position [0, 0]
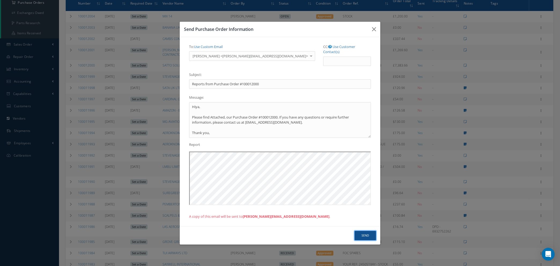
click at [359, 233] on button "Send" at bounding box center [364, 235] width 21 height 9
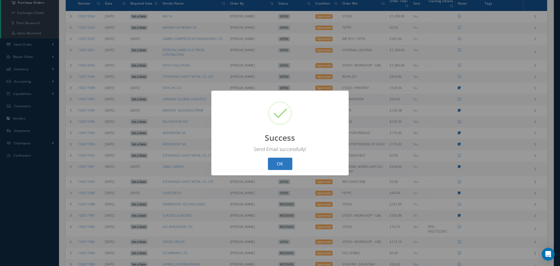
click at [284, 166] on button "OK" at bounding box center [280, 164] width 24 height 13
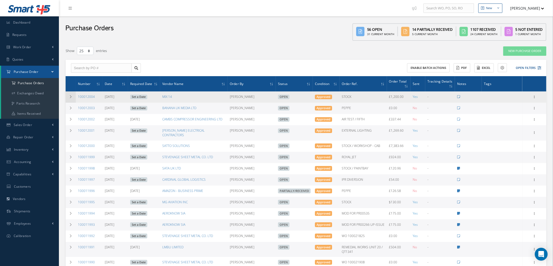
click at [72, 96] on icon at bounding box center [71, 96] width 4 height 3
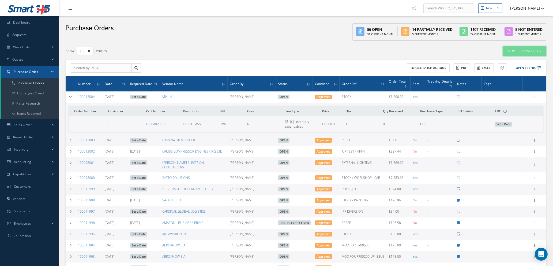
click at [508, 52] on link "New Purchase Order" at bounding box center [525, 50] width 43 height 9
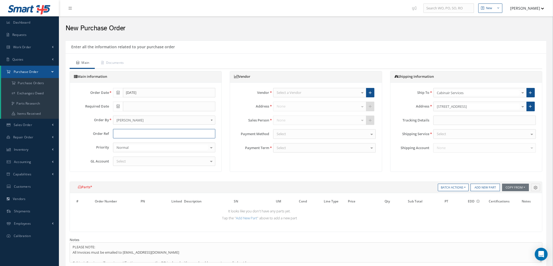
click at [169, 132] on input "text" at bounding box center [164, 134] width 103 height 10
type input "[PERSON_NAME]"
click at [166, 161] on div "Select" at bounding box center [164, 161] width 103 height 10
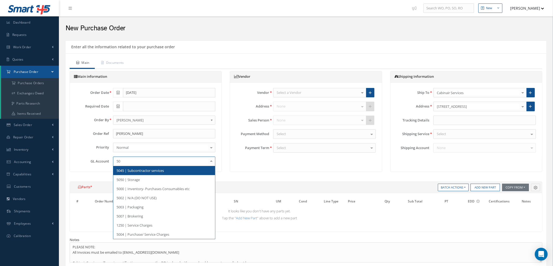
type input "500"
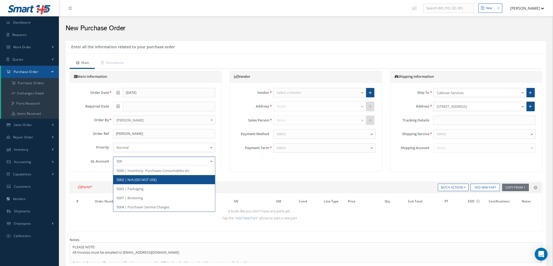
click at [169, 172] on span "5000 | Inventory- Purchases Consumables etc" at bounding box center [153, 170] width 73 height 5
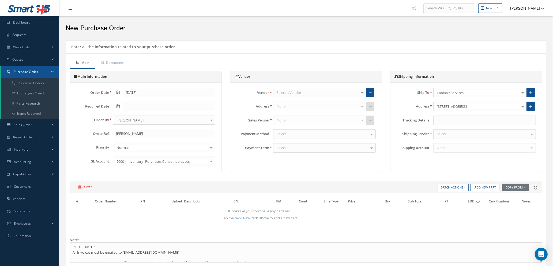
click at [456, 135] on div "Select" at bounding box center [485, 134] width 103 height 10
type input "YOUR"
click at [458, 145] on span "YOUR ROUTING" at bounding box center [485, 143] width 102 height 9
click at [485, 187] on button "Add New Part" at bounding box center [485, 188] width 29 height 8
select select "1"
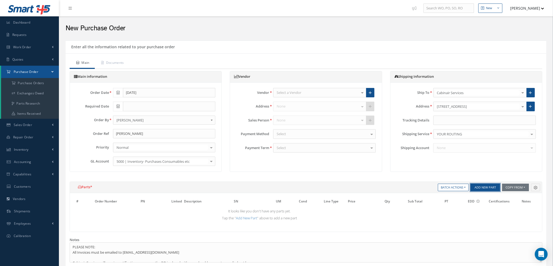
select select "5"
select select "7"
select select "1"
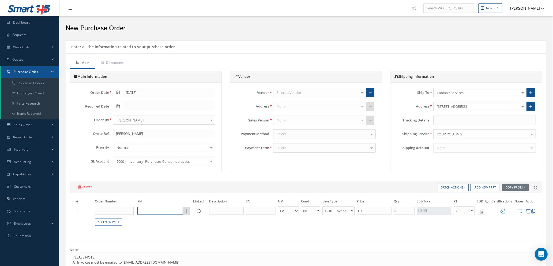
click at [152, 213] on input "text" at bounding box center [160, 211] width 46 height 8
type input "MILAGETO"
click at [215, 211] on input "text" at bounding box center [226, 211] width 35 height 8
type input "WELDING ROUND WIRE 100M"
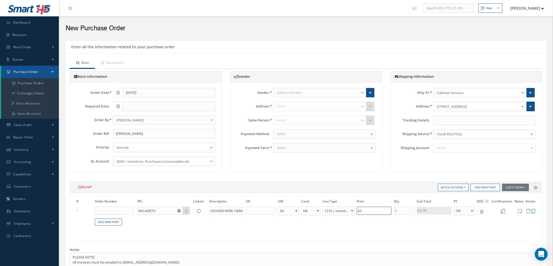
scroll to position [0, 0]
drag, startPoint x: 370, startPoint y: 210, endPoint x: 344, endPoint y: 207, distance: 26.2
click at [344, 207] on tr "1 MILAGETO Part Number Description WELDING ROUND WIRE 100M - BAG BX CA RL EA FT…" at bounding box center [306, 211] width 462 height 10
type input "£23.83"
click at [115, 223] on link "Add New Part" at bounding box center [108, 221] width 27 height 7
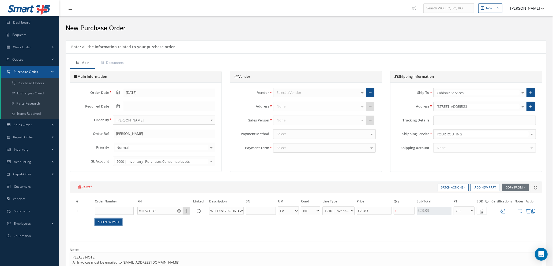
select select "1"
select select "5"
select select "7"
select select "1"
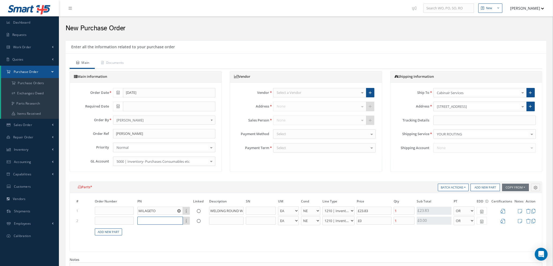
click at [165, 222] on input "text" at bounding box center [160, 221] width 46 height 8
type input "SEABABYHOUSE"
click at [225, 222] on input "text" at bounding box center [226, 221] width 35 height 8
type input "1600W PLASTIC HOT AIR WELDING SET"
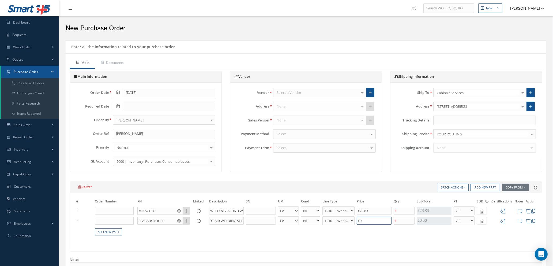
click at [367, 218] on input "£0" at bounding box center [374, 221] width 35 height 8
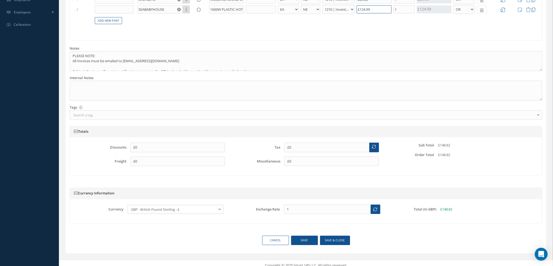
scroll to position [216, 0]
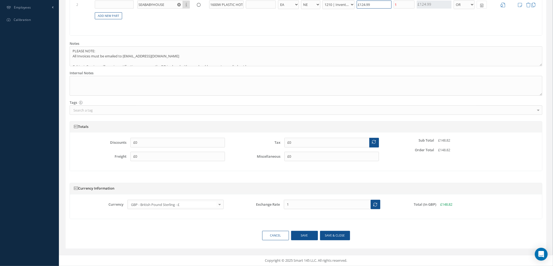
type input "£124.99"
click at [303, 237] on button "Save" at bounding box center [304, 235] width 27 height 9
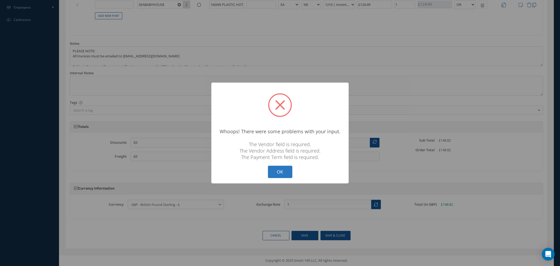
click at [275, 176] on button "OK" at bounding box center [280, 172] width 24 height 13
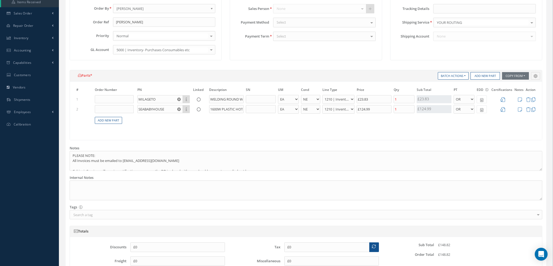
scroll to position [0, 0]
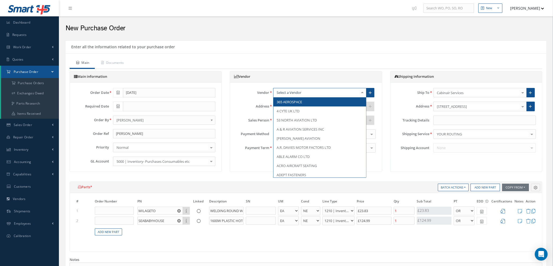
click at [310, 90] on div at bounding box center [319, 93] width 93 height 10
type input "AMA"
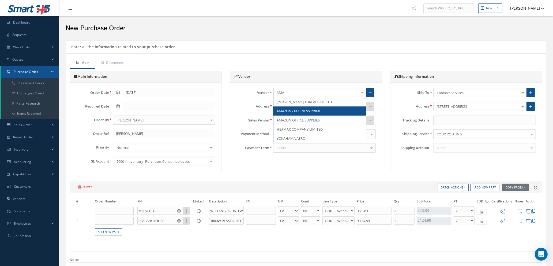
click at [311, 109] on span "AMAZON - BUSINESS PRIME" at bounding box center [299, 111] width 44 height 5
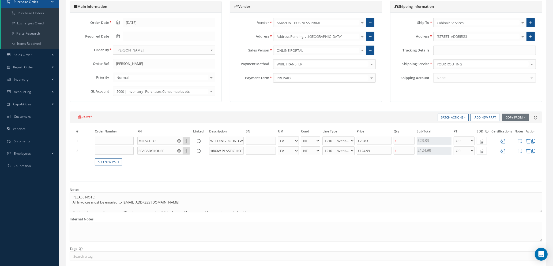
scroll to position [121, 0]
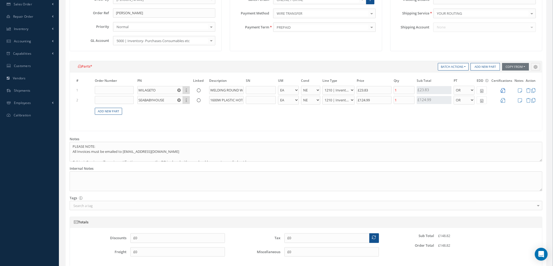
click at [504, 90] on icon at bounding box center [503, 90] width 5 height 5
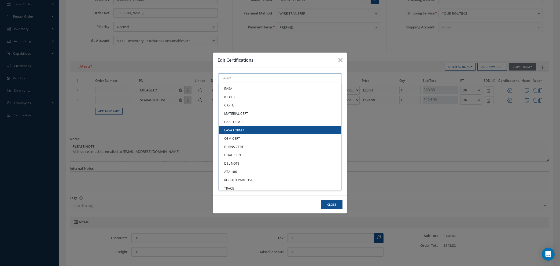
click at [293, 83] on div "× Loading... EASA 8130-3 C OF C MATERIAL CERT CAA FORM 1 EASA FORM 1 OEM CERT B…" at bounding box center [279, 78] width 123 height 10
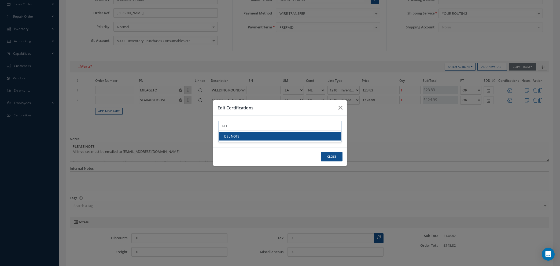
type input "DEL"
click at [293, 136] on link "DEL NOTE" at bounding box center [280, 136] width 122 height 8
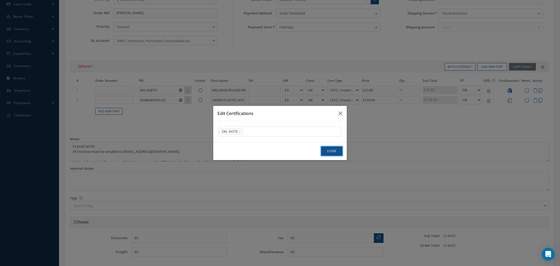
click at [335, 152] on button "Close" at bounding box center [331, 150] width 21 height 9
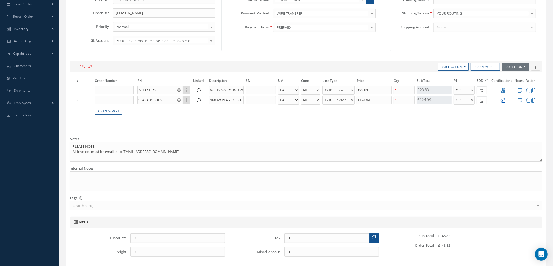
drag, startPoint x: 503, startPoint y: 102, endPoint x: 501, endPoint y: 102, distance: 2.7
click at [503, 102] on icon at bounding box center [503, 100] width 5 height 5
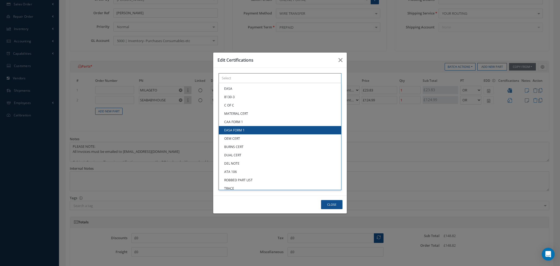
click at [276, 83] on div "× Loading... EASA 8130-3 C OF C MATERIAL CERT CAA FORM 1 EASA FORM 1 OEM CERT B…" at bounding box center [279, 78] width 123 height 10
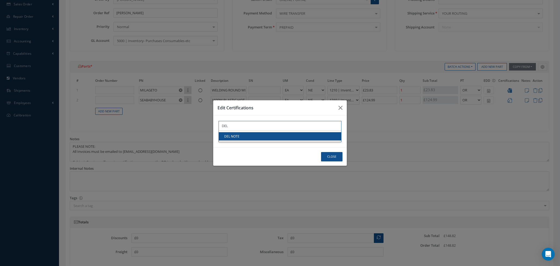
type input "DEL"
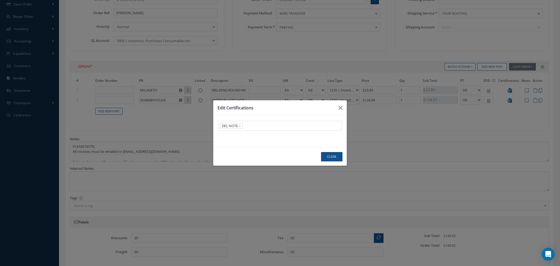
click at [275, 136] on link "DEL NOTE" at bounding box center [280, 136] width 122 height 8
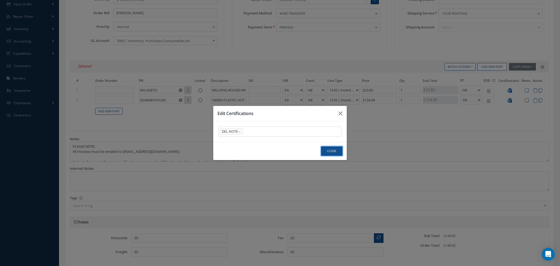
click at [332, 150] on button "Close" at bounding box center [331, 150] width 21 height 9
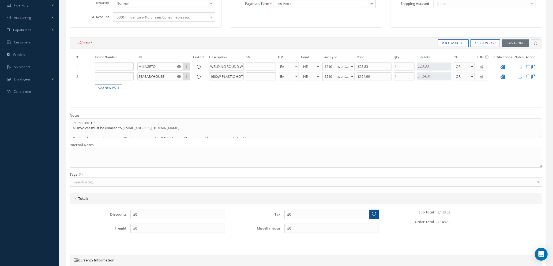
scroll to position [216, 0]
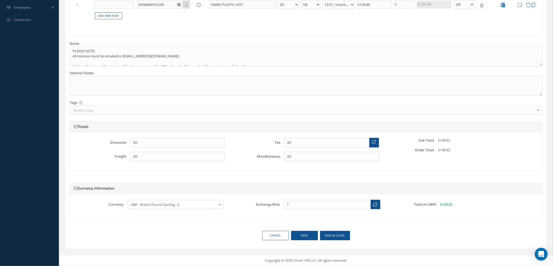
click at [377, 140] on span at bounding box center [375, 143] width 10 height 10
type input "£29.76"
click at [303, 236] on button "Save" at bounding box center [304, 235] width 27 height 9
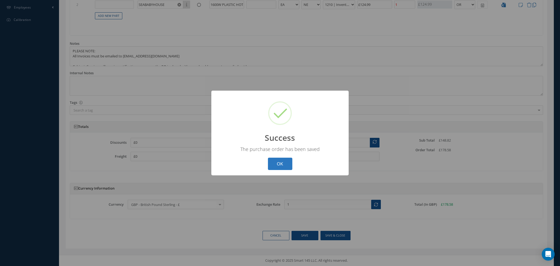
drag, startPoint x: 279, startPoint y: 161, endPoint x: 353, endPoint y: 155, distance: 74.2
click at [279, 161] on button "OK" at bounding box center [280, 164] width 24 height 13
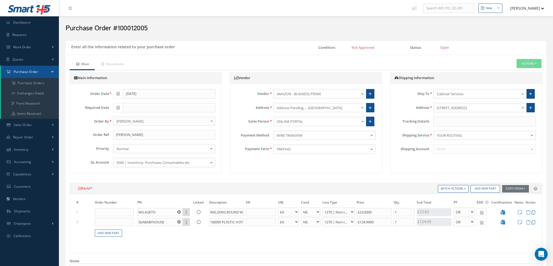
select select "1"
select select "5"
select select "114"
select select "1"
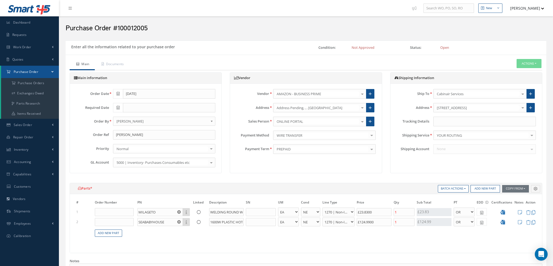
select select "5"
select select "114"
select select "1"
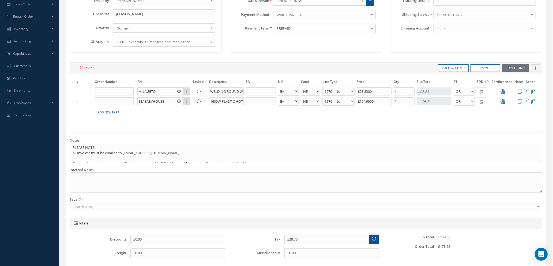
scroll to position [40, 0]
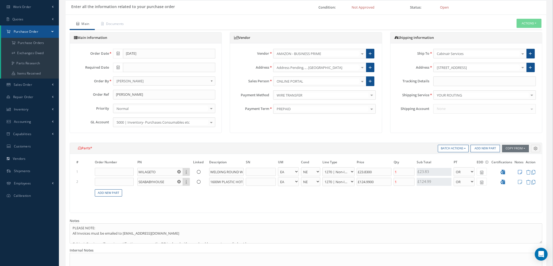
click at [520, 172] on icon at bounding box center [520, 172] width 4 height 5
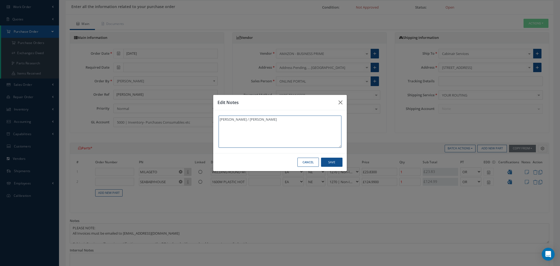
type textarea "[PERSON_NAME] / [PERSON_NAME]"
click at [330, 163] on button "Save" at bounding box center [331, 162] width 21 height 9
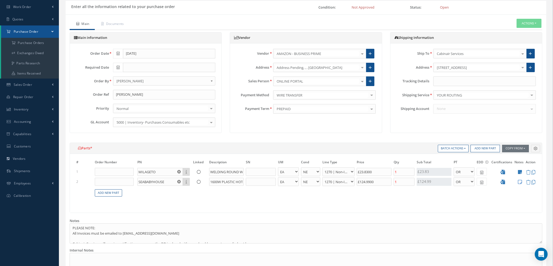
click at [520, 181] on icon at bounding box center [520, 182] width 4 height 5
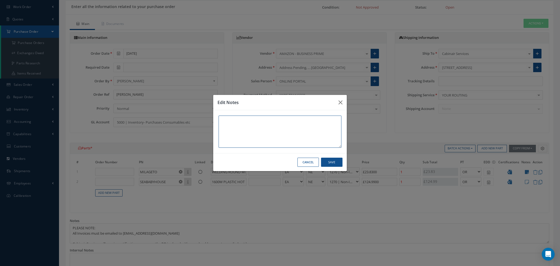
click at [229, 121] on textarea at bounding box center [279, 131] width 123 height 32
type textarea "[PERSON_NAME] / [PERSON_NAME]"
click at [329, 166] on button "Save" at bounding box center [331, 162] width 21 height 9
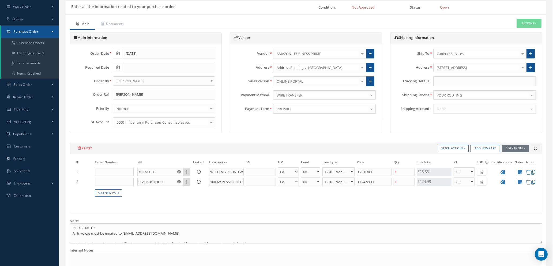
click at [118, 68] on icon at bounding box center [118, 67] width 3 height 4
click at [155, 103] on td "12" at bounding box center [157, 101] width 8 height 8
type input "[DATE]"
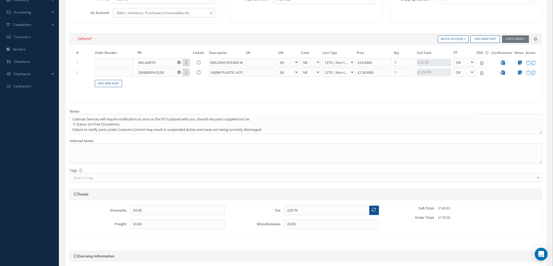
scroll to position [137, 0]
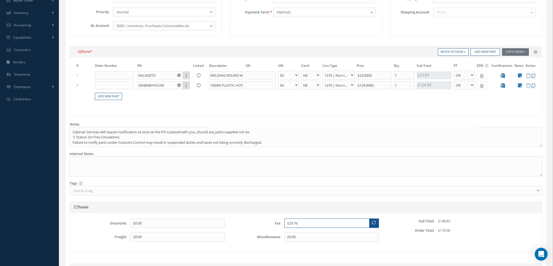
click at [300, 222] on input "£29.76" at bounding box center [327, 223] width 85 height 10
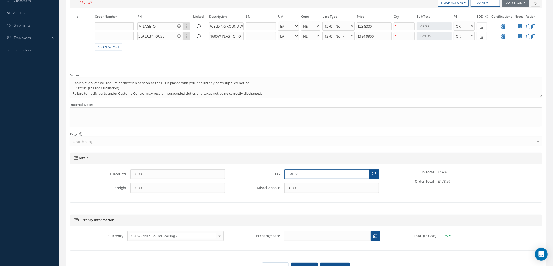
scroll to position [217, 0]
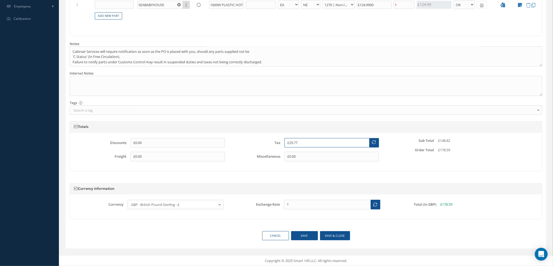
type input "£29.77"
click at [327, 236] on button "Save & close" at bounding box center [335, 235] width 30 height 9
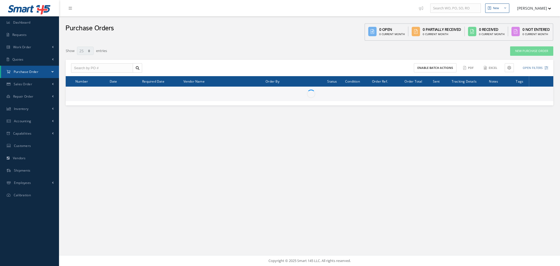
select select "25"
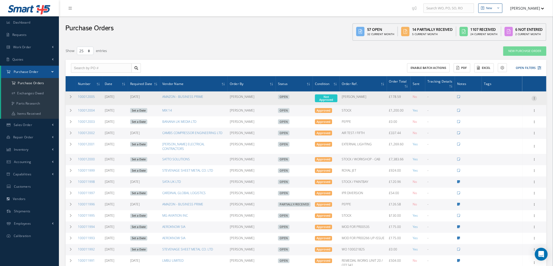
click at [537, 96] on icon at bounding box center [534, 98] width 5 height 4
click at [510, 101] on link "Enter/Update" at bounding box center [510, 101] width 42 height 7
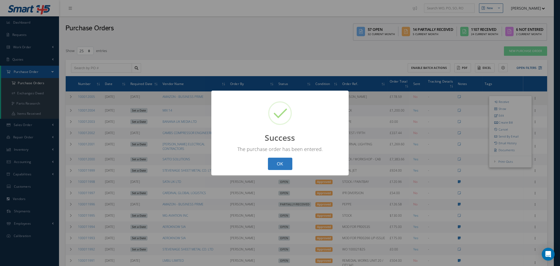
click at [283, 163] on button "OK" at bounding box center [280, 164] width 24 height 13
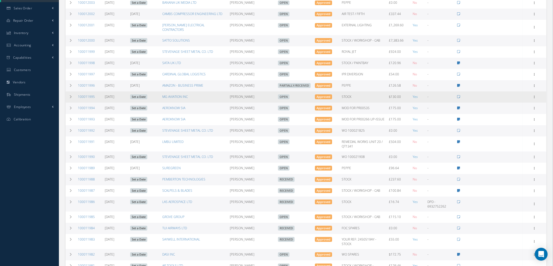
scroll to position [121, 0]
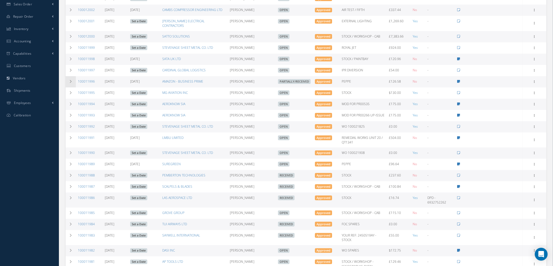
click at [69, 76] on td at bounding box center [71, 81] width 10 height 11
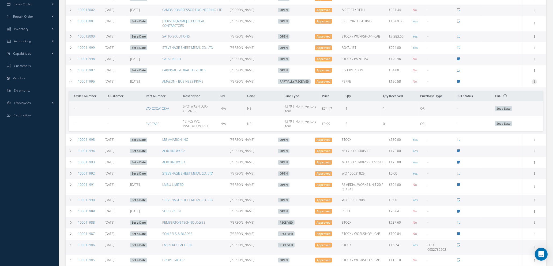
click at [535, 79] on icon at bounding box center [534, 81] width 5 height 4
click at [511, 82] on link "Receive" at bounding box center [510, 85] width 42 height 7
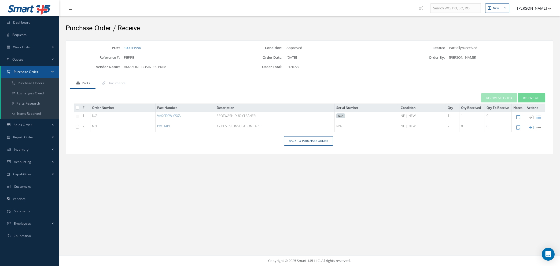
click at [77, 127] on input "checkbox" at bounding box center [77, 126] width 3 height 3
checkbox input "true"
click at [500, 98] on button "Receive Selected" at bounding box center [499, 97] width 36 height 9
type input "[DATE]"
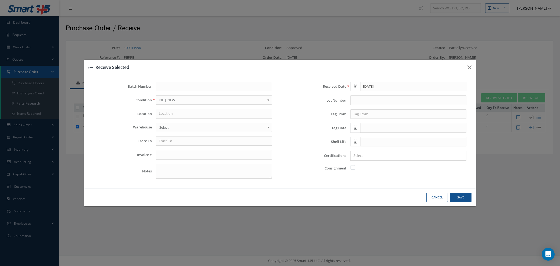
click at [371, 158] on input "Search for option" at bounding box center [407, 156] width 112 height 6
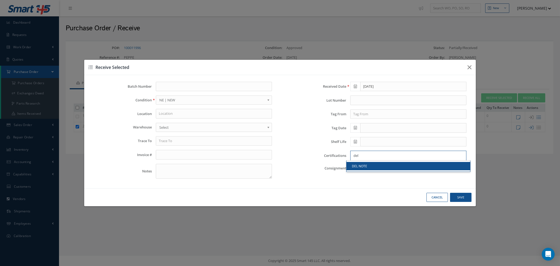
type input "del"
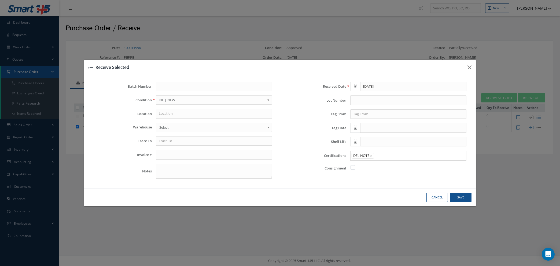
click at [374, 164] on link "DEL NOTE" at bounding box center [408, 166] width 124 height 8
click at [463, 196] on button "Save" at bounding box center [460, 197] width 21 height 9
checkbox input "false"
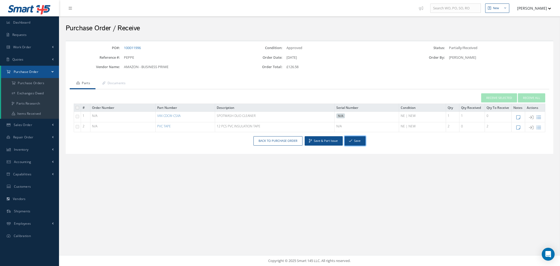
click at [357, 141] on button "Save" at bounding box center [354, 140] width 21 height 9
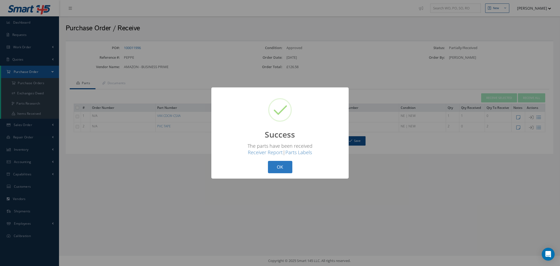
click at [287, 168] on button "OK" at bounding box center [280, 167] width 24 height 13
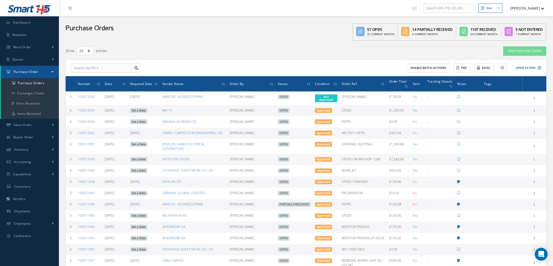
select select "25"
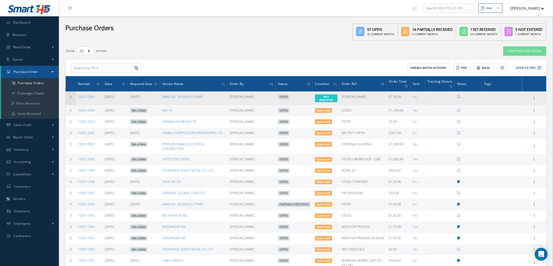
click at [69, 95] on td at bounding box center [71, 98] width 10 height 14
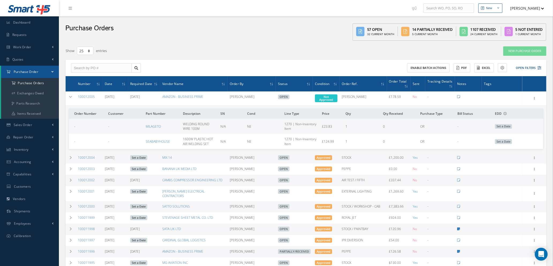
click at [531, 96] on div "Enter/Update Show Edit Create Bill Cancel Documents Print-Outs Print Purchase O…" at bounding box center [534, 98] width 6 height 6
click at [536, 96] on icon at bounding box center [534, 98] width 5 height 4
click at [509, 99] on link "Enter/Update" at bounding box center [510, 101] width 42 height 7
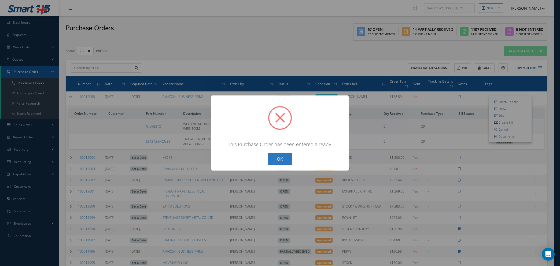
click at [276, 157] on button "OK" at bounding box center [280, 159] width 24 height 13
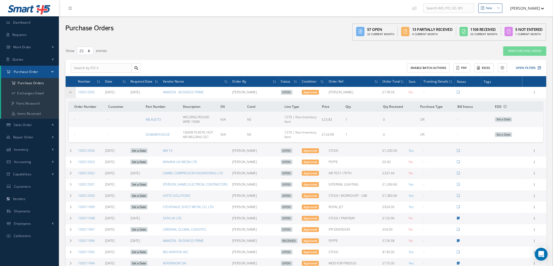
click at [69, 91] on icon at bounding box center [71, 92] width 4 height 3
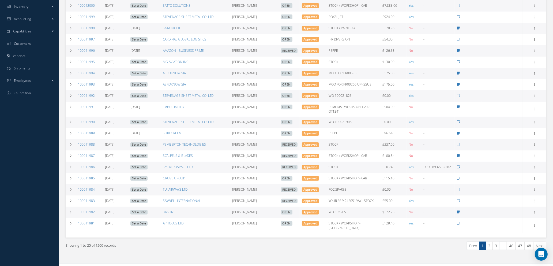
scroll to position [146, 0]
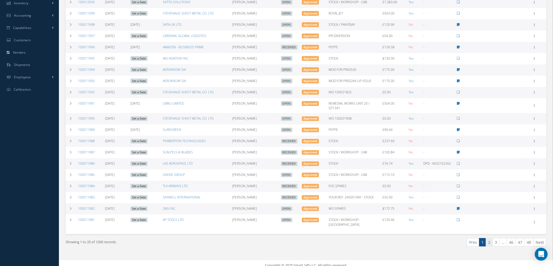
click at [489, 238] on link "2" at bounding box center [489, 242] width 7 height 8
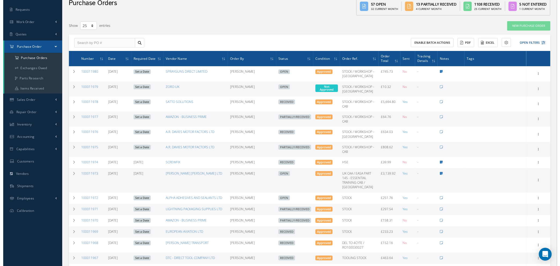
scroll to position [0, 0]
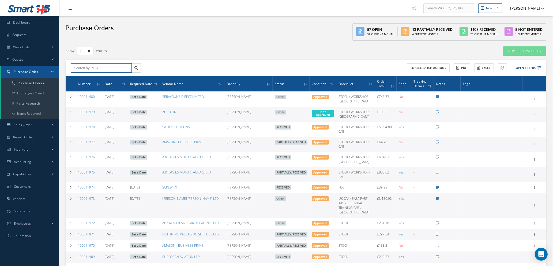
click at [110, 68] on input "text" at bounding box center [101, 68] width 61 height 10
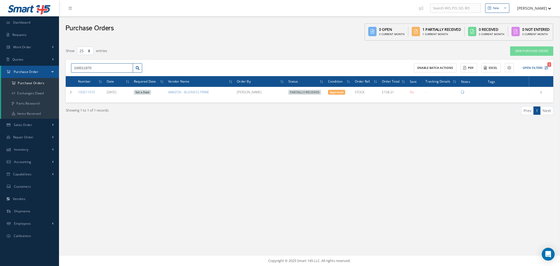
click at [96, 68] on input "100011970" at bounding box center [102, 68] width 62 height 10
click at [94, 68] on input "100011977" at bounding box center [102, 68] width 62 height 10
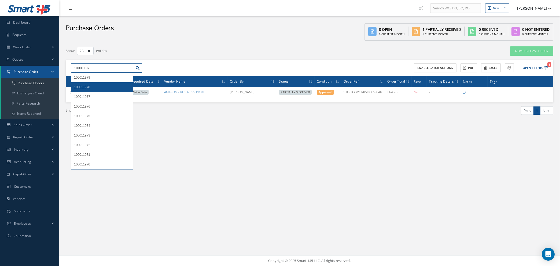
type input "10001197"
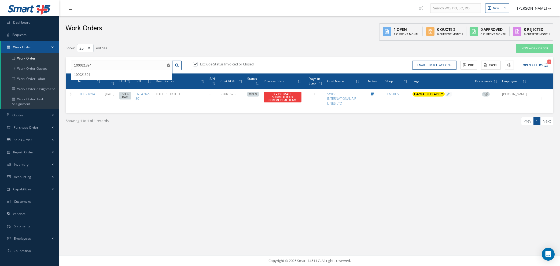
select select "25"
click at [168, 63] on input "100021894" at bounding box center [121, 66] width 101 height 10
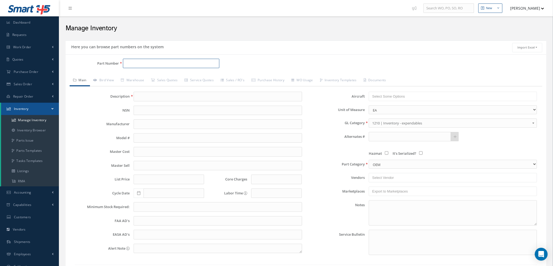
click at [144, 61] on input "Part Number" at bounding box center [171, 64] width 96 height 10
type input "hte7300f1"
drag, startPoint x: 148, startPoint y: 62, endPoint x: 105, endPoint y: 62, distance: 42.3
click at [106, 62] on div "Part Number hte7300f1" at bounding box center [146, 64] width 160 height 10
click at [39, 117] on link "Manage Inventory" at bounding box center [30, 120] width 58 height 10
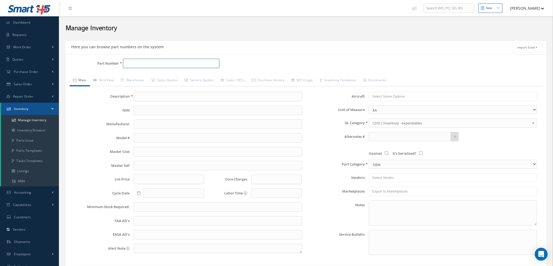
click at [126, 63] on input "Part Number" at bounding box center [171, 64] width 96 height 10
type input "H"
type input "100-325-8867"
click at [138, 76] on span "100-325-8867" at bounding box center [149, 78] width 48 height 6
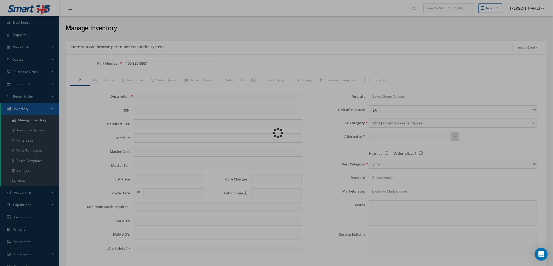
type input "SEAL"
type input "0.00"
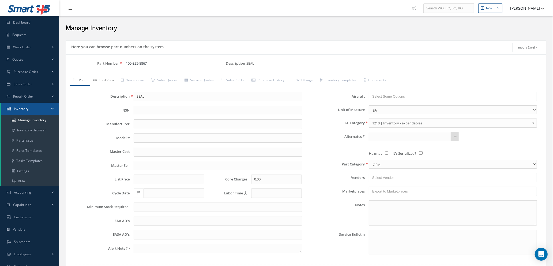
type input "100-325-8867"
click at [108, 79] on link "Bird View" at bounding box center [104, 80] width 28 height 11
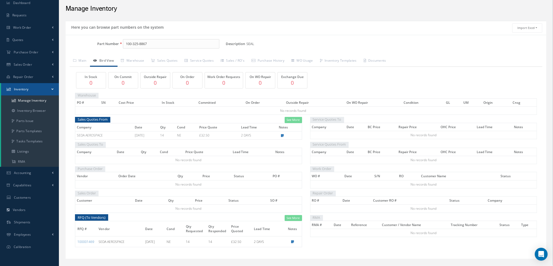
scroll to position [30, 0]
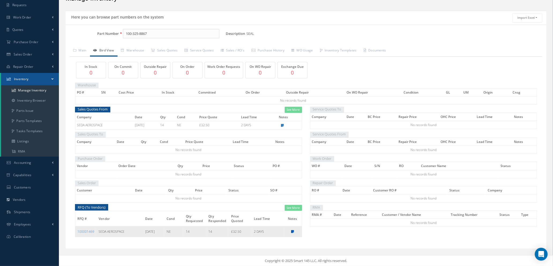
click at [293, 231] on icon at bounding box center [292, 231] width 3 height 3
type textarea "OEM C OF C"
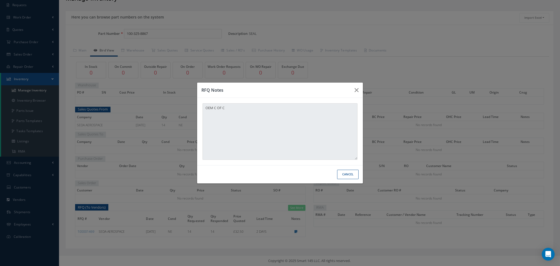
drag, startPoint x: 345, startPoint y: 174, endPoint x: 344, endPoint y: 171, distance: 2.8
click at [345, 173] on button "Cancel" at bounding box center [347, 174] width 21 height 9
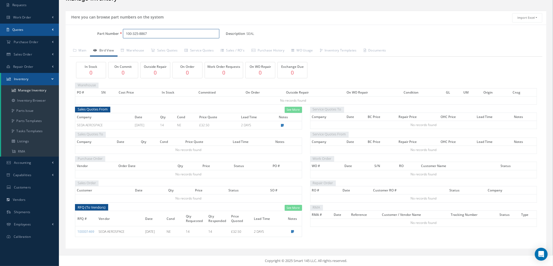
drag, startPoint x: 158, startPoint y: 33, endPoint x: 16, endPoint y: 27, distance: 142.7
click at [15, 23] on div "Smart 145 Dashboard Requests Work Order Work Order Work Order Quotes" at bounding box center [276, 118] width 553 height 296
drag, startPoint x: 157, startPoint y: 34, endPoint x: 97, endPoint y: 29, distance: 60.6
click at [97, 29] on div "Part Number 100-325-8867" at bounding box center [146, 34] width 160 height 10
click at [150, 49] on span "PRO150-222" at bounding box center [149, 48] width 48 height 6
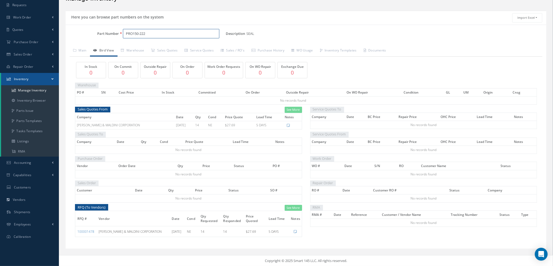
scroll to position [30, 0]
click at [157, 33] on input "PRO150-222" at bounding box center [171, 34] width 96 height 10
drag, startPoint x: 154, startPoint y: 34, endPoint x: 113, endPoint y: 30, distance: 41.8
click at [113, 30] on div "Part Number PRO150-106" at bounding box center [146, 34] width 160 height 10
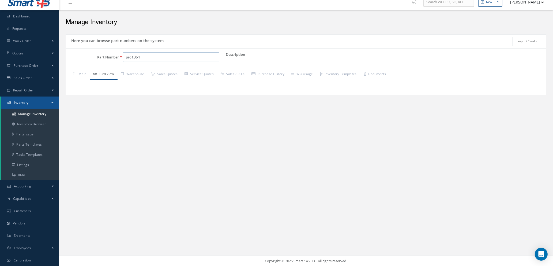
drag, startPoint x: 159, startPoint y: 58, endPoint x: 83, endPoint y: 53, distance: 76.3
click at [83, 53] on div "Part Number pro150-1" at bounding box center [146, 58] width 160 height 10
drag, startPoint x: 139, startPoint y: 57, endPoint x: 143, endPoint y: 60, distance: 5.4
click at [139, 57] on input "pro" at bounding box center [171, 58] width 96 height 10
click at [160, 73] on span "PRO150-134" at bounding box center [149, 72] width 48 height 6
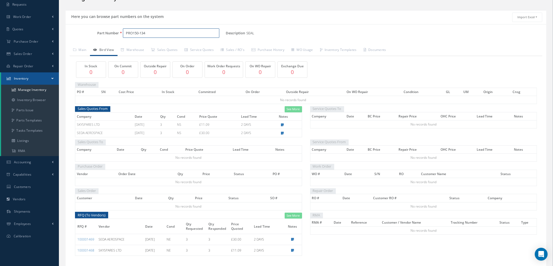
scroll to position [49, 0]
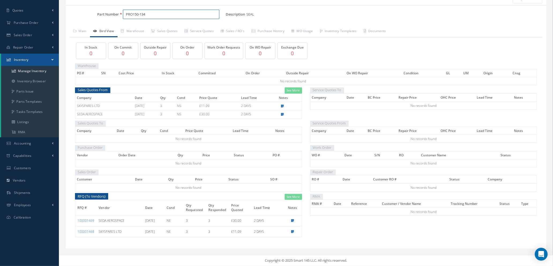
type input "PRO150-134"
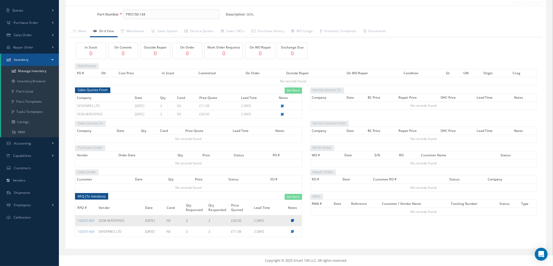
click at [294, 220] on icon at bounding box center [292, 220] width 3 height 3
type textarea "AIRLINE MAT CERT"
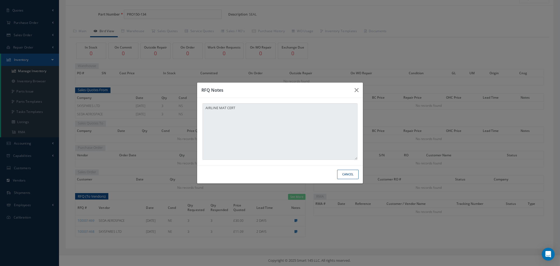
click at [342, 175] on button "Cancel" at bounding box center [347, 174] width 21 height 9
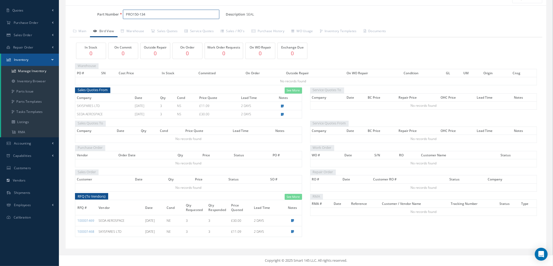
click at [156, 15] on input "PRO150-134" at bounding box center [171, 15] width 96 height 10
type input "PRO150-138"
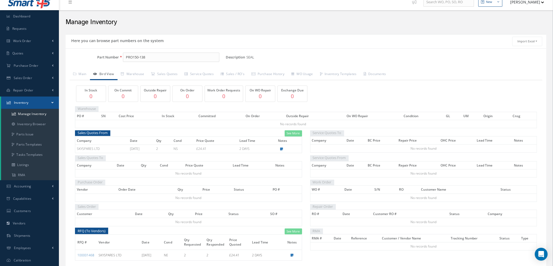
scroll to position [30, 0]
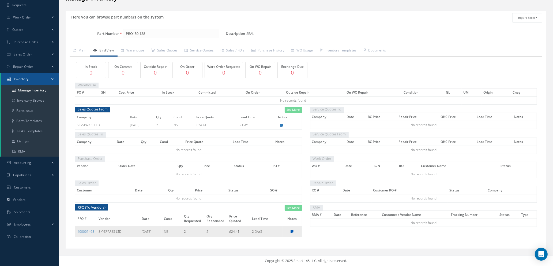
click at [292, 232] on icon at bounding box center [292, 231] width 3 height 3
type textarea "OEM C OF C / JAA FORM 1"
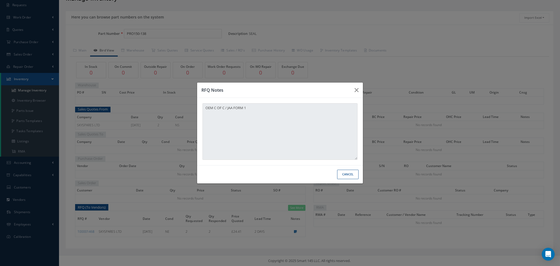
drag, startPoint x: 340, startPoint y: 175, endPoint x: 330, endPoint y: 169, distance: 11.5
click at [341, 174] on button "Cancel" at bounding box center [347, 174] width 21 height 9
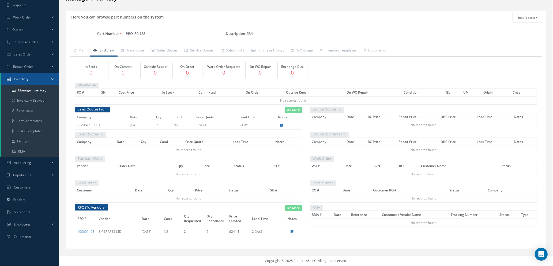
click at [148, 33] on input "PRO150-138" at bounding box center [171, 34] width 96 height 10
type input "P"
click at [151, 49] on span "100-239-8873" at bounding box center [149, 48] width 48 height 6
type input "100-239-8873"
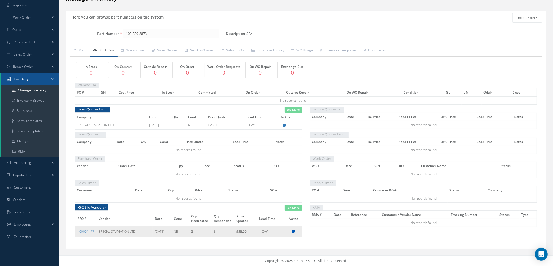
click at [295, 231] on icon at bounding box center [293, 231] width 3 height 3
type textarea "OEM C OF C"
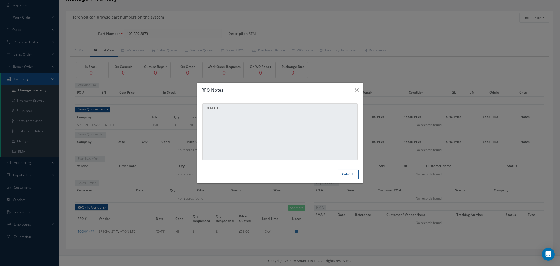
drag, startPoint x: 344, startPoint y: 173, endPoint x: 470, endPoint y: 176, distance: 126.0
click at [348, 172] on button "Cancel" at bounding box center [347, 174] width 21 height 9
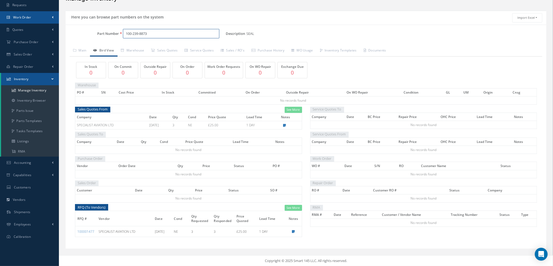
drag, startPoint x: 158, startPoint y: 33, endPoint x: 25, endPoint y: 23, distance: 133.3
click at [25, 23] on div "Smart 145 Dashboard Requests Work Order Work Order Work Order Quotes" at bounding box center [276, 118] width 553 height 296
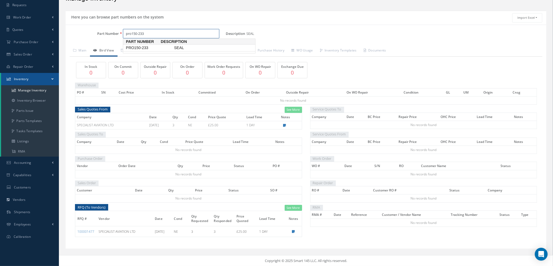
click at [149, 49] on span "PRO150-233" at bounding box center [149, 48] width 48 height 6
type input "PRO150-233"
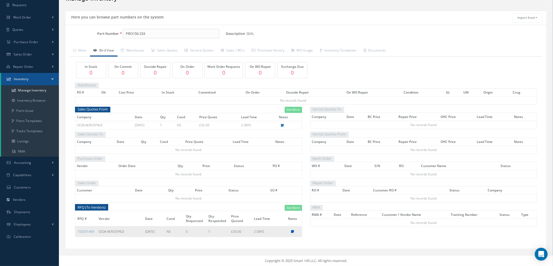
click at [294, 230] on icon at bounding box center [292, 231] width 3 height 3
type textarea "JAA FORM 1"
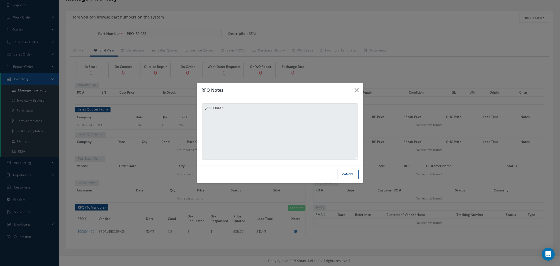
click at [349, 174] on button "Cancel" at bounding box center [347, 174] width 21 height 9
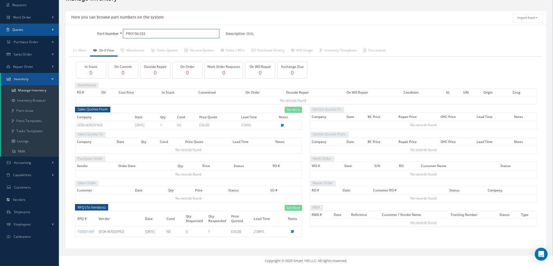
drag, startPoint x: 158, startPoint y: 33, endPoint x: 0, endPoint y: 33, distance: 157.6
click at [0, 33] on div "Smart 145 Dashboard Requests Work Order Work Order Work Order Quotes" at bounding box center [276, 118] width 553 height 296
type input "1"
click at [139, 49] on span "PRO150-226" at bounding box center [149, 48] width 48 height 6
type input "PRO150-226"
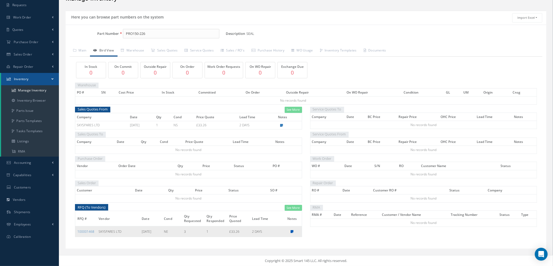
click at [292, 232] on icon at bounding box center [292, 231] width 3 height 3
type textarea "JAA FORM 1"
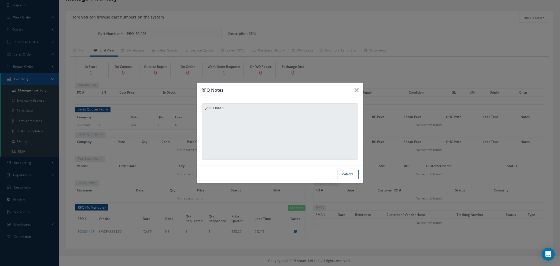
click at [349, 175] on button "Cancel" at bounding box center [347, 174] width 21 height 9
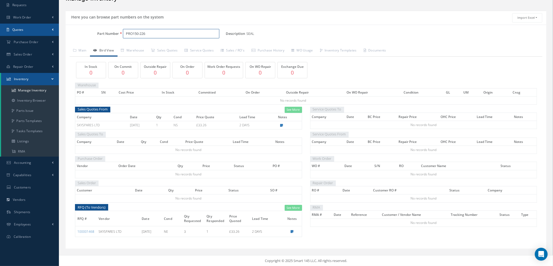
drag, startPoint x: 158, startPoint y: 34, endPoint x: 44, endPoint y: 33, distance: 113.4
click at [44, 33] on div "Smart 145 Dashboard Requests Work Order Work Order Work Order Quotes" at bounding box center [276, 118] width 553 height 296
type input "h"
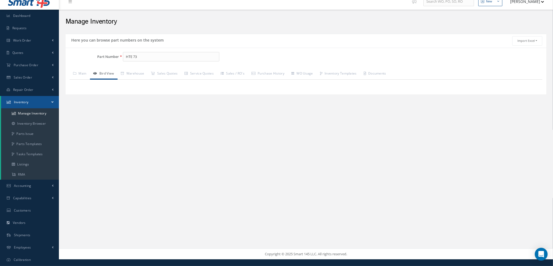
scroll to position [6, 0]
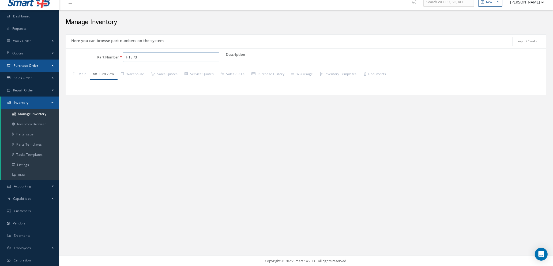
drag, startPoint x: 158, startPoint y: 56, endPoint x: 44, endPoint y: 61, distance: 114.2
click at [41, 59] on div "Smart 145 Dashboard Requests Work Order Work Order Work Order Quotes" at bounding box center [276, 130] width 553 height 273
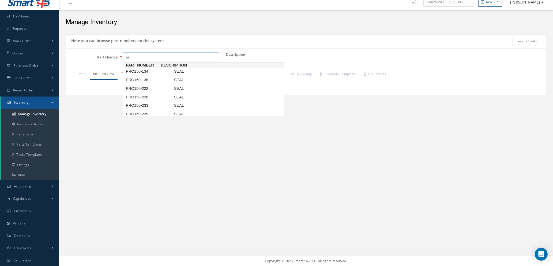
type input "p"
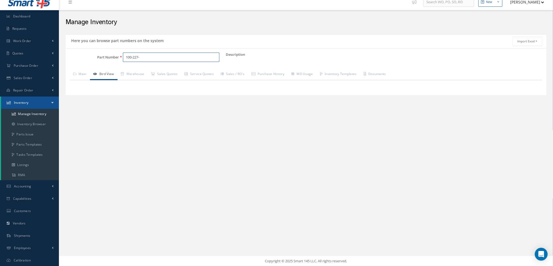
drag, startPoint x: 136, startPoint y: 58, endPoint x: 118, endPoint y: 57, distance: 18.0
click at [118, 57] on div "Part Number 100-227-" at bounding box center [146, 58] width 160 height 10
type input "1"
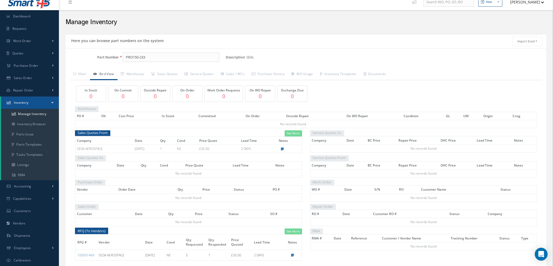
scroll to position [30, 0]
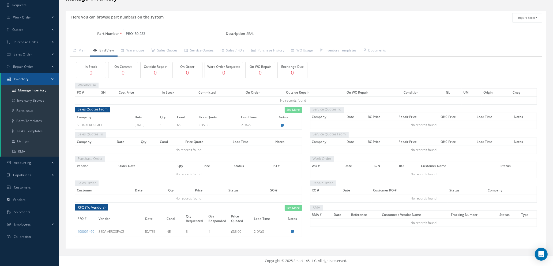
click at [154, 34] on input "PRO150-233" at bounding box center [171, 34] width 96 height 10
type input "PRO150-226"
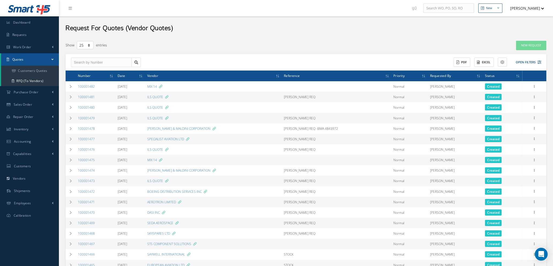
select select "25"
click at [524, 44] on link "New Request" at bounding box center [531, 45] width 30 height 9
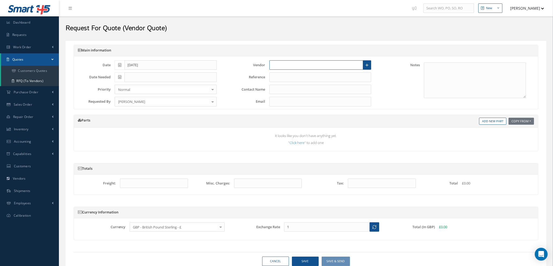
click at [285, 69] on input "text" at bounding box center [317, 65] width 94 height 10
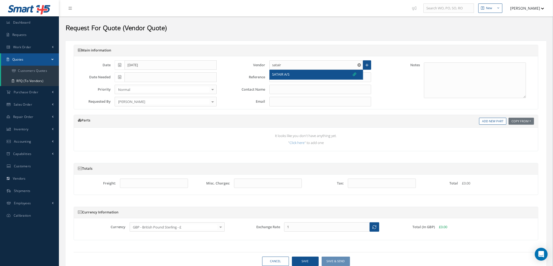
click at [294, 74] on div "SATAIR A/S" at bounding box center [315, 74] width 84 height 5
type input "SATAIR A/S"
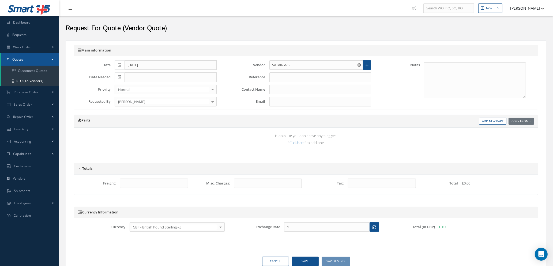
type input "[PERSON_NAME] [PERSON_NAME]"
type input "[EMAIL_ADDRESS][DOMAIN_NAME]"
type input "1.3473"
click at [297, 78] on input "text" at bounding box center [321, 77] width 102 height 10
type input "w"
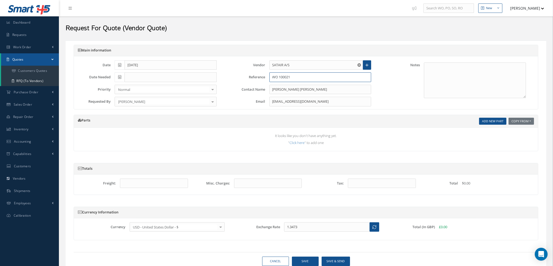
type input "WO 100021"
click at [482, 120] on link "Add New Part" at bounding box center [492, 121] width 27 height 7
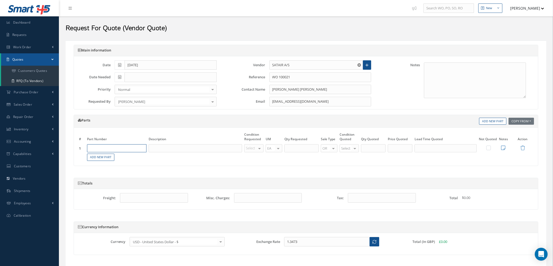
click at [124, 147] on input "text" at bounding box center [116, 148] width 59 height 8
click at [117, 169] on div "BUMPER" at bounding box center [129, 168] width 29 height 9
type input "C23102-201-807"
type input "BUMPER"
click at [259, 148] on div at bounding box center [260, 148] width 8 height 8
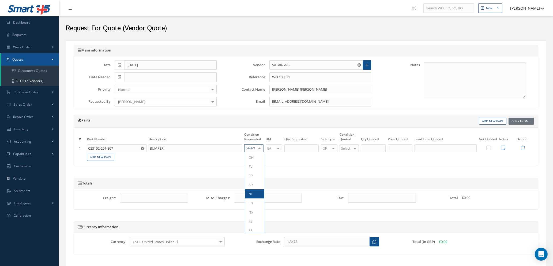
click at [254, 192] on span "NE" at bounding box center [254, 193] width 19 height 9
click at [299, 146] on input "text" at bounding box center [302, 148] width 34 height 8
type input "4"
click at [354, 149] on div at bounding box center [355, 148] width 8 height 8
click at [349, 202] on span "NE" at bounding box center [350, 202] width 19 height 9
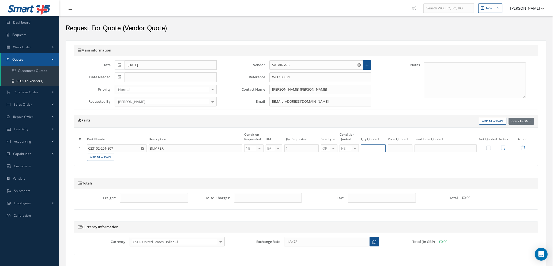
type input "4"
click at [367, 147] on input "4" at bounding box center [373, 148] width 25 height 8
click at [407, 149] on input "text" at bounding box center [400, 148] width 25 height 8
type input "$286.59"
click at [424, 148] on input "text" at bounding box center [446, 148] width 62 height 8
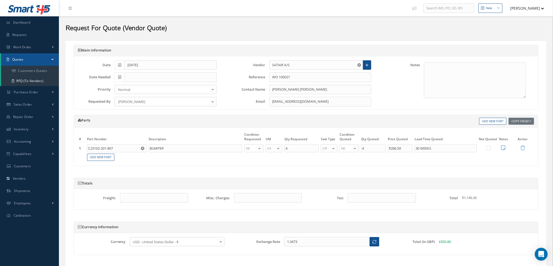
type input "30 WEEKS"
click at [504, 148] on icon at bounding box center [503, 147] width 4 height 5
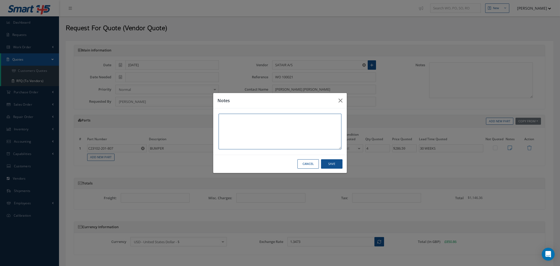
click at [256, 125] on textarea at bounding box center [279, 132] width 123 height 36
type textarea "CAA FORM 1 OEM SAFRAN"
click at [333, 161] on button "Save" at bounding box center [331, 163] width 21 height 9
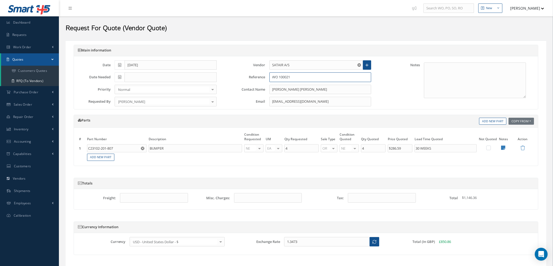
click at [306, 76] on input "WO 100021" at bounding box center [321, 77] width 102 height 10
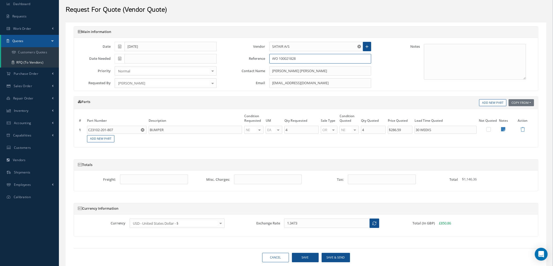
scroll to position [36, 0]
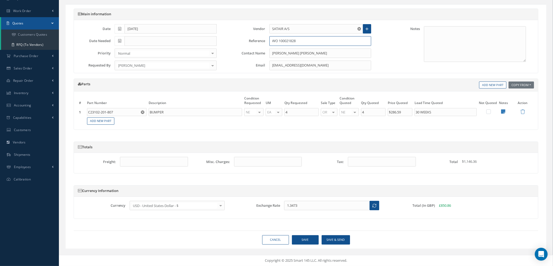
type input "WO 100021828"
